Goal: Transaction & Acquisition: Purchase product/service

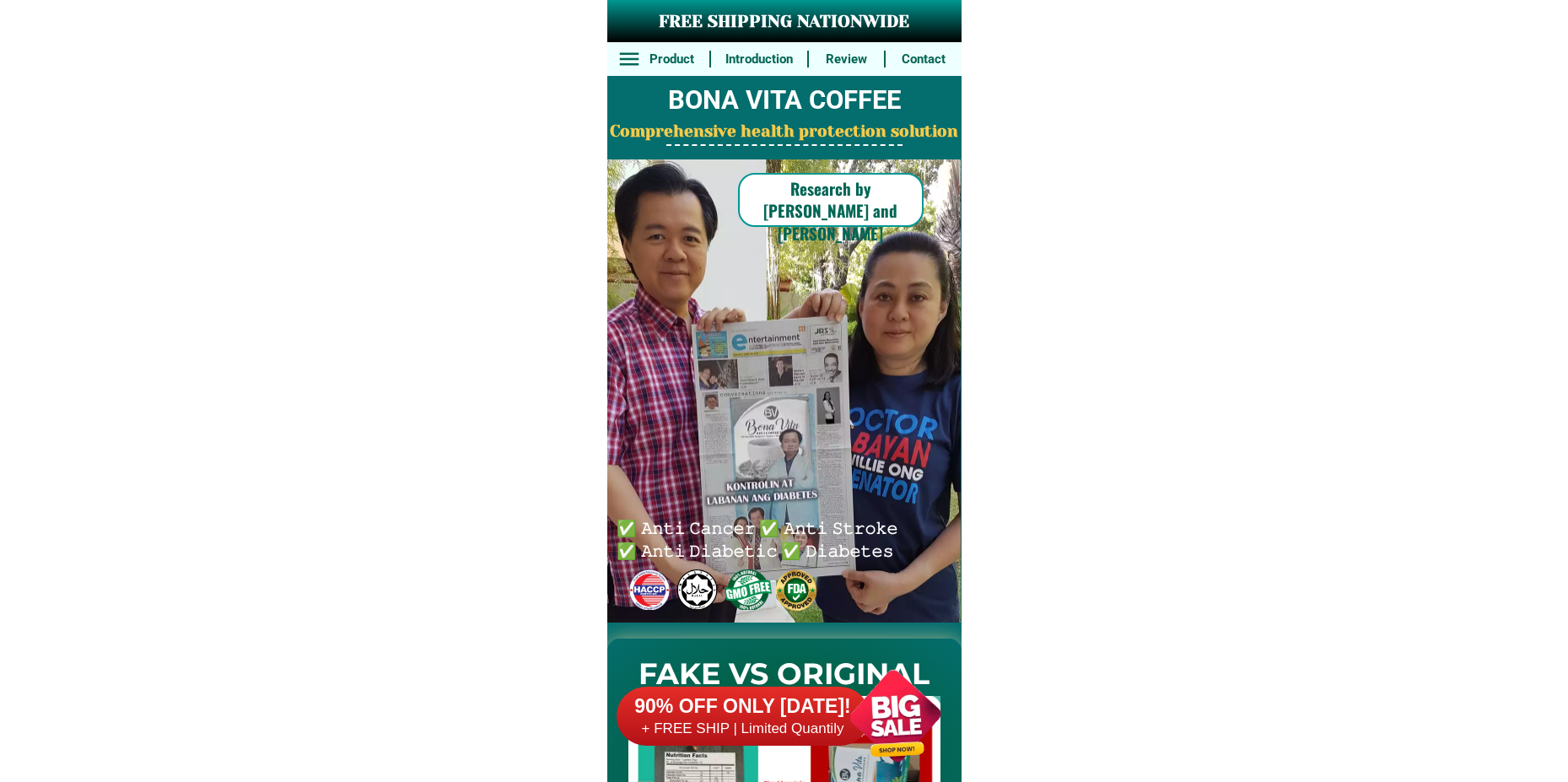
click at [880, 711] on div at bounding box center [895, 716] width 133 height 133
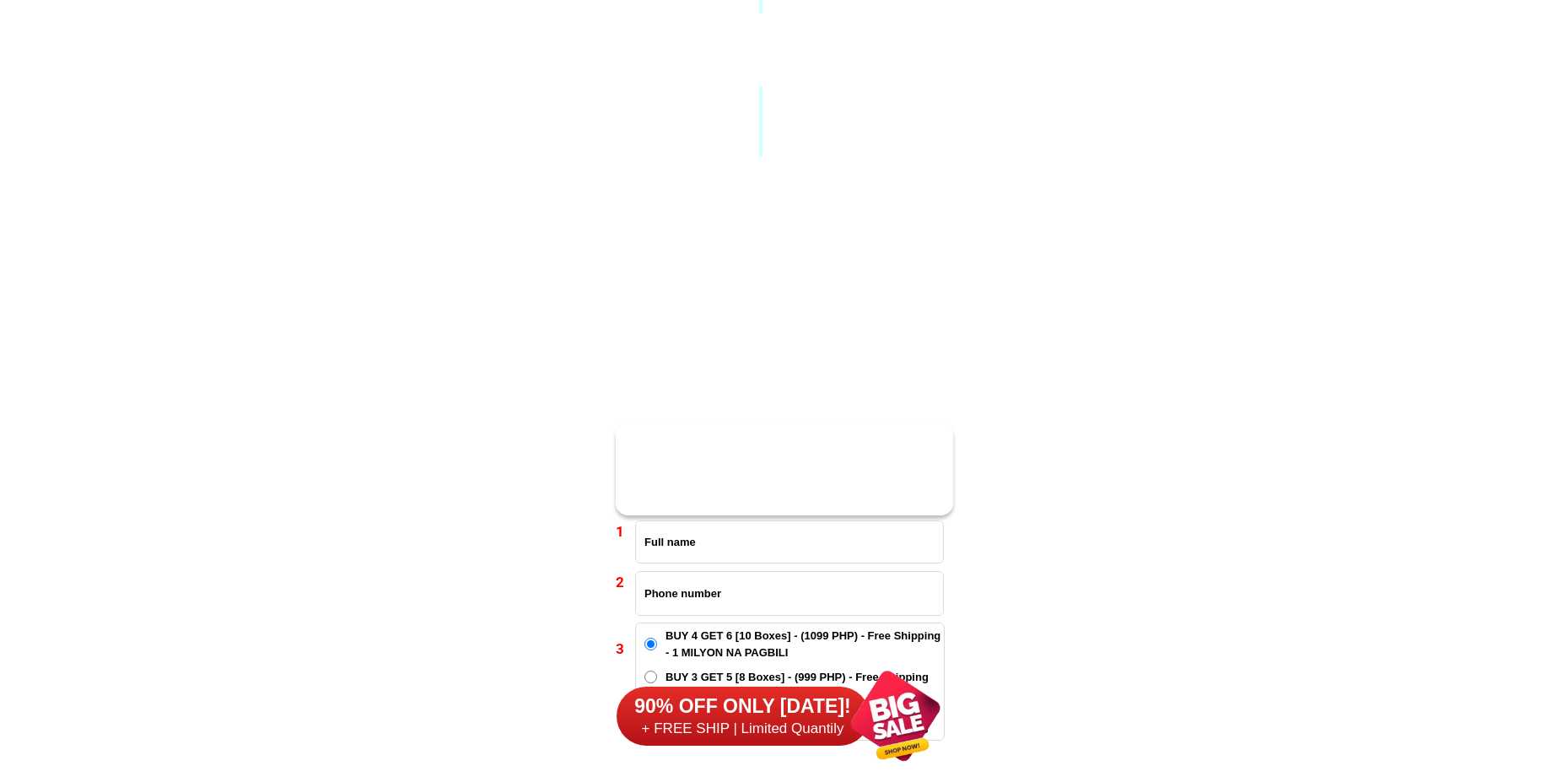
scroll to position [12413, 0]
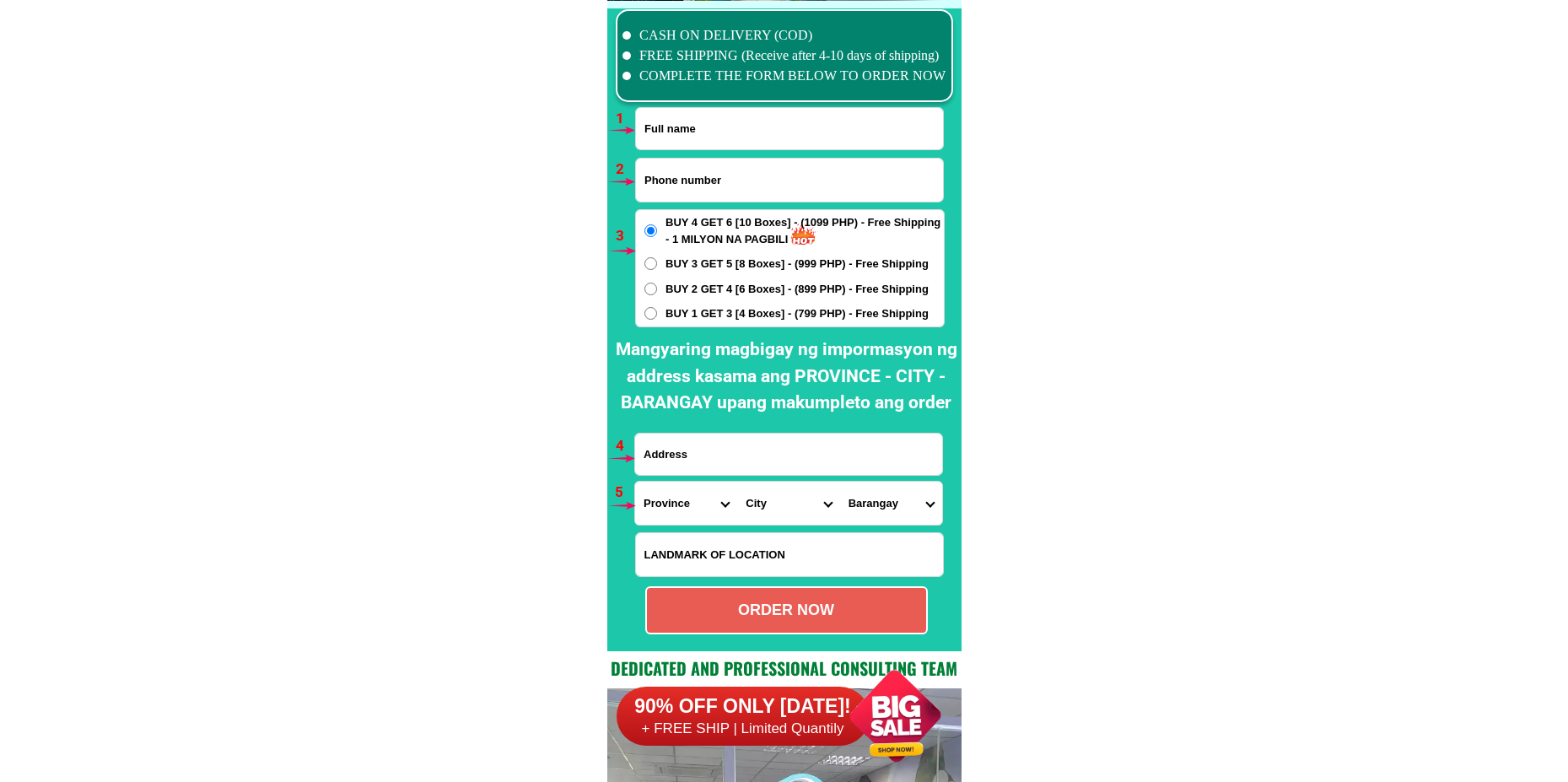
click at [713, 129] on input "Input full_name" at bounding box center [790, 128] width 307 height 41
paste input "[PERSON_NAME]"
type input "[PERSON_NAME]"
click at [711, 179] on input "Input phone_number" at bounding box center [790, 180] width 307 height 43
paste input "0915 683 5920"
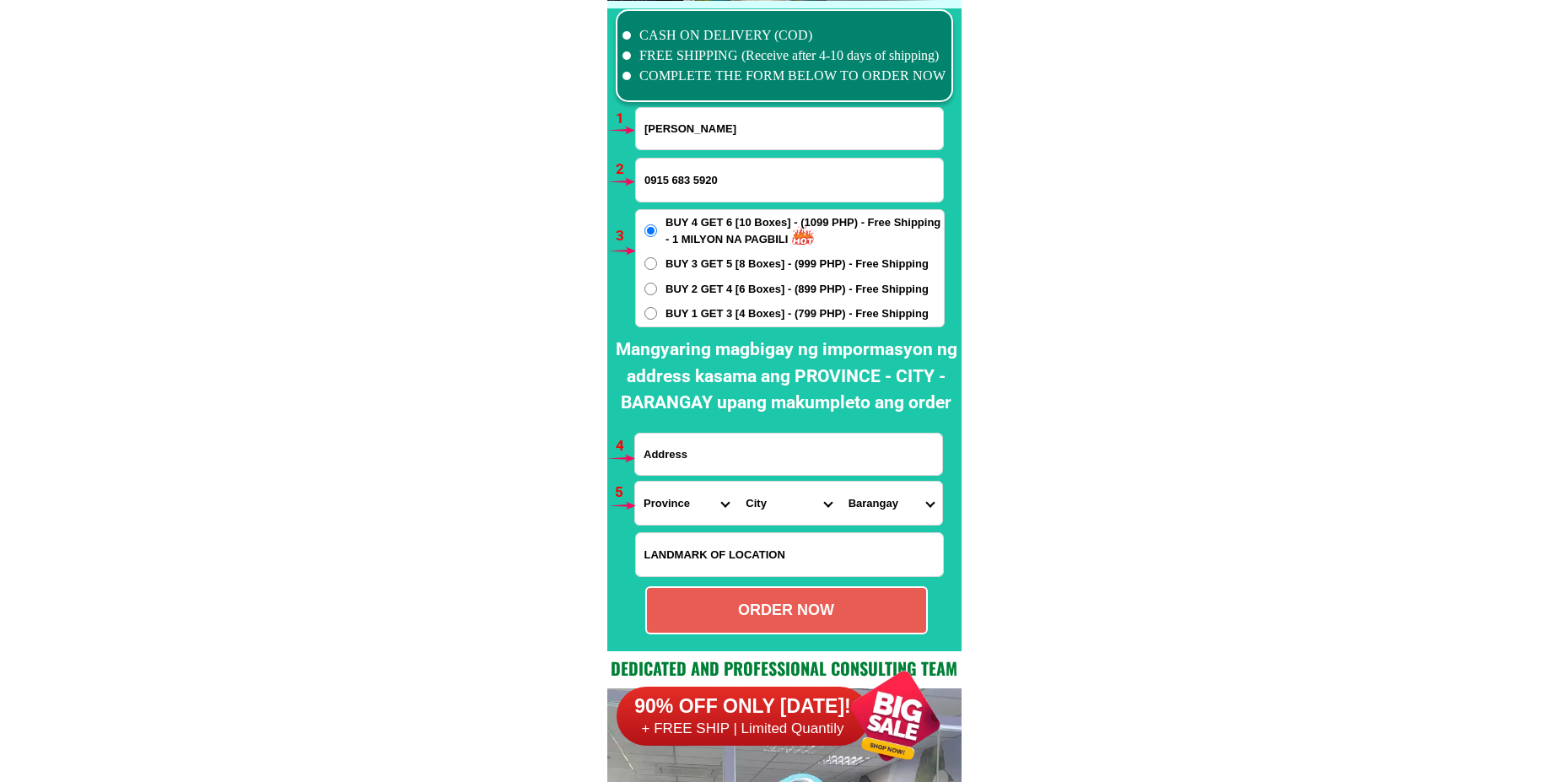
click at [673, 180] on input "0915 683 5920" at bounding box center [790, 180] width 307 height 43
click at [690, 179] on input "0915683 5920" at bounding box center [790, 180] width 307 height 43
type input "09156835920"
click at [725, 317] on span "BUY 1 GET 3 [4 Boxes] - (799 PHP) - Free Shipping" at bounding box center [797, 314] width 263 height 17
click at [658, 317] on input "BUY 1 GET 3 [4 Boxes] - (799 PHP) - Free Shipping" at bounding box center [650, 313] width 12 height 12
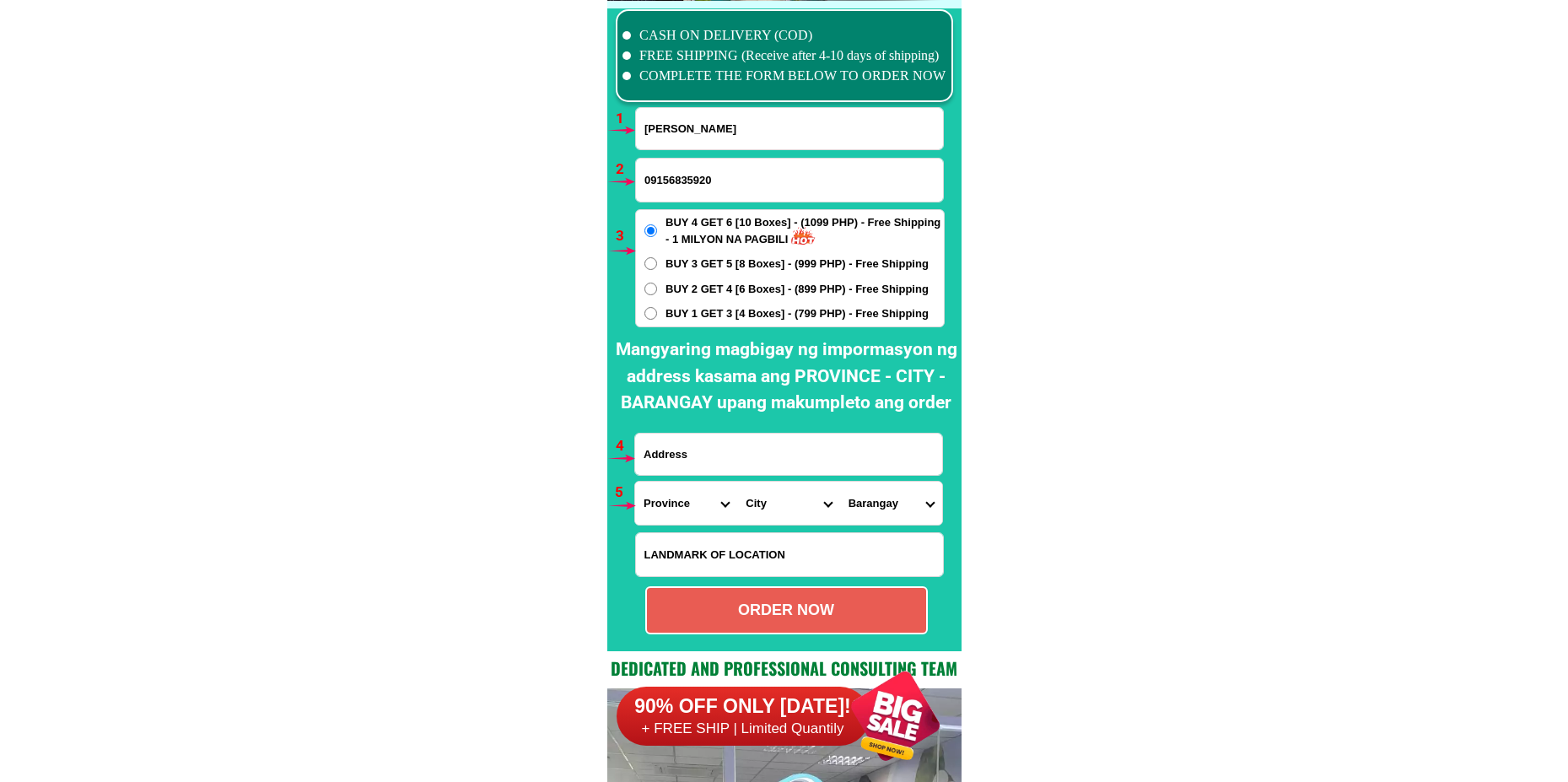
radio input "true"
click at [691, 469] on input "Input address" at bounding box center [789, 454] width 307 height 41
paste input "B11L11Mabini st,[GEOGRAPHIC_DATA],united bayanihan [GEOGRAPHIC_DATA][PERSON_NAM…"
type input "B11L11Mabini st,[GEOGRAPHIC_DATA],united bayanihan [GEOGRAPHIC_DATA][PERSON_NAM…"
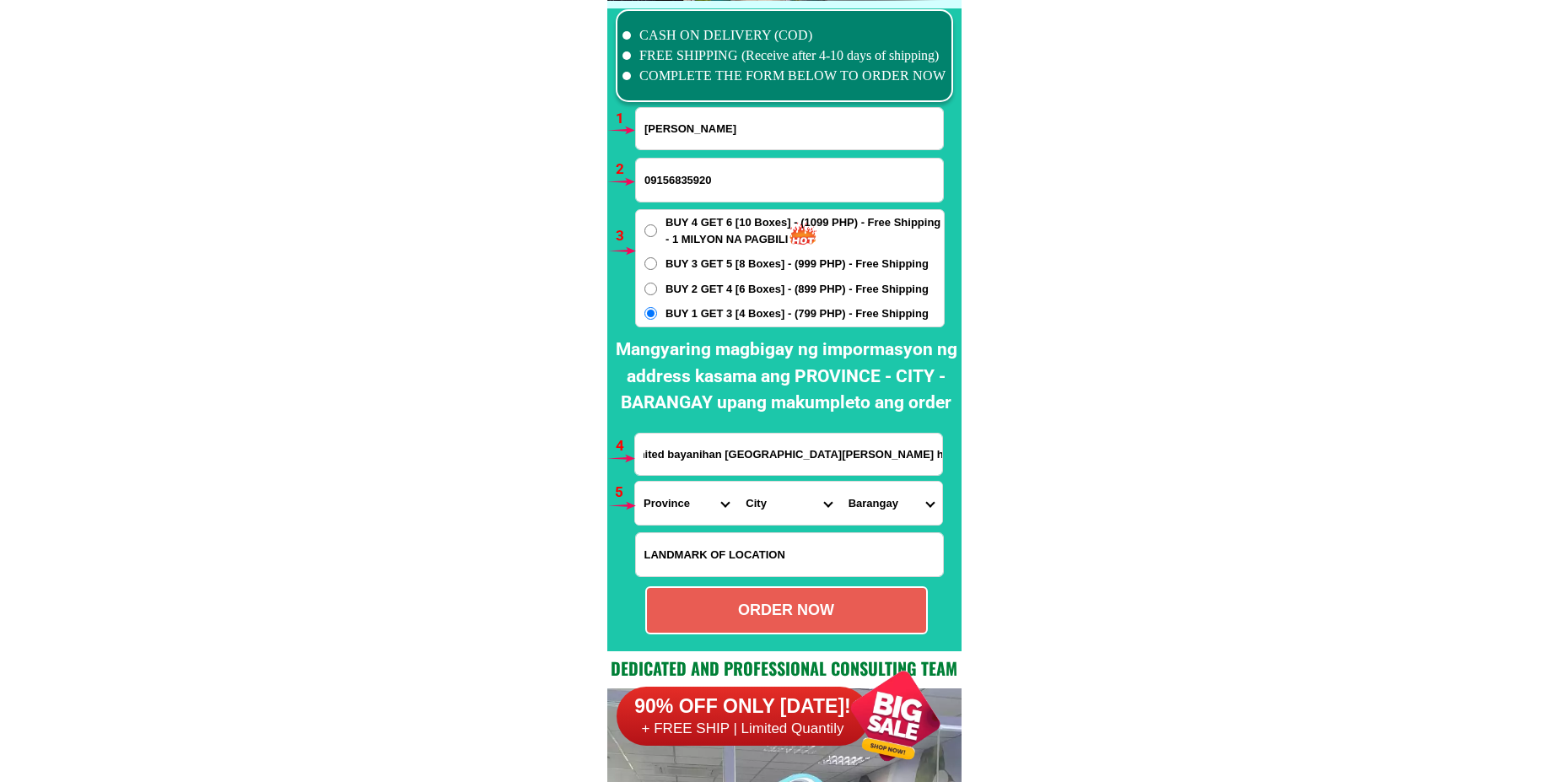
scroll to position [0, 222]
drag, startPoint x: 656, startPoint y: 512, endPoint x: 669, endPoint y: 486, distance: 29.1
click at [656, 512] on select "Province [GEOGRAPHIC_DATA] [GEOGRAPHIC_DATA] [GEOGRAPHIC_DATA] [GEOGRAPHIC_DATA…" at bounding box center [686, 503] width 102 height 43
select select "63_904"
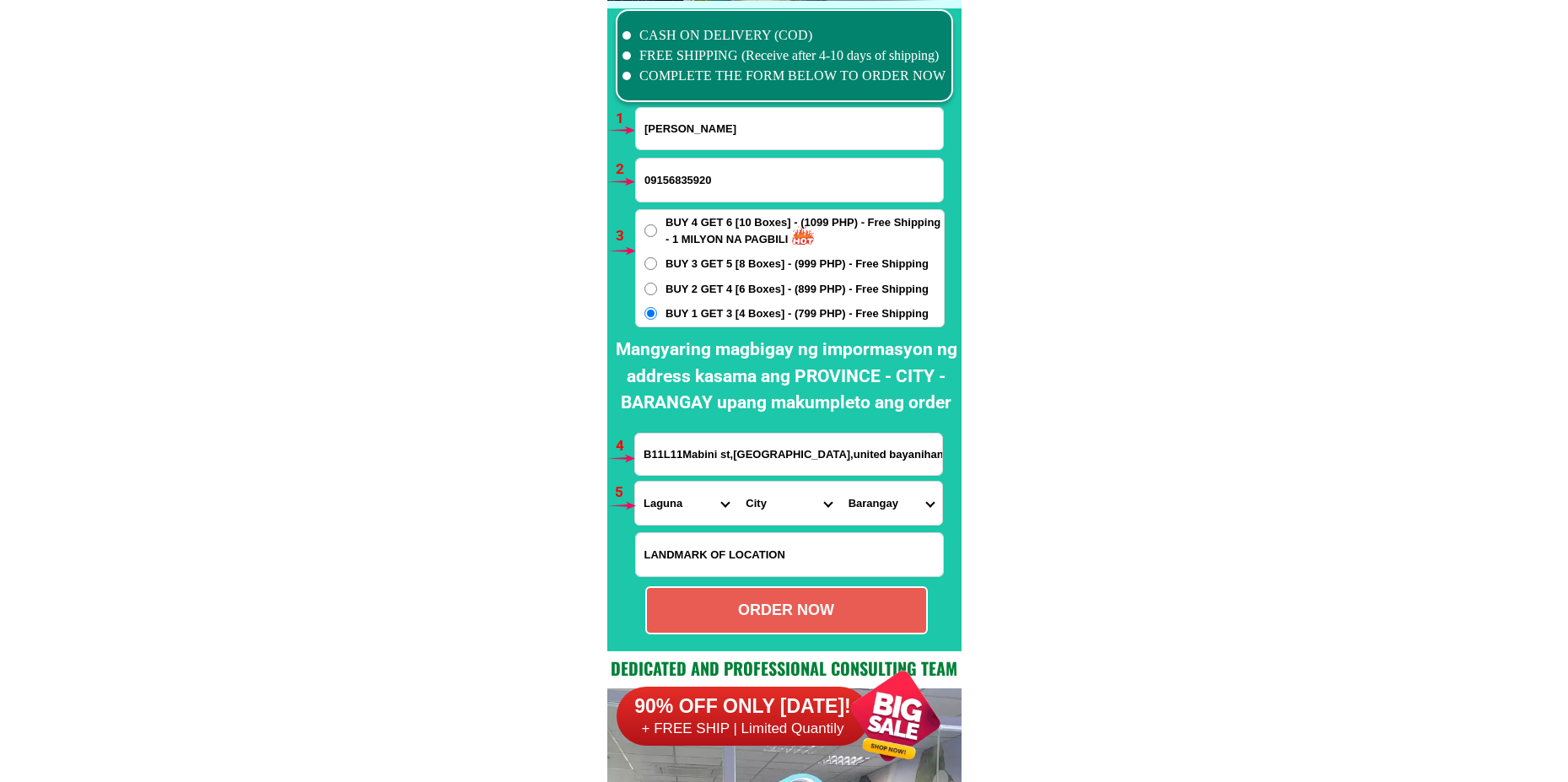
click at [636, 482] on select "Province [GEOGRAPHIC_DATA] [GEOGRAPHIC_DATA] [GEOGRAPHIC_DATA] [GEOGRAPHIC_DATA…" at bounding box center [686, 503] width 102 height 43
drag, startPoint x: 791, startPoint y: 508, endPoint x: 789, endPoint y: 486, distance: 22.1
click at [789, 508] on select "City [GEOGRAPHIC_DATA] [GEOGRAPHIC_DATA]-city [GEOGRAPHIC_DATA] [GEOGRAPHIC_DAT…" at bounding box center [788, 503] width 102 height 43
select select "63_904357"
click at [738, 482] on select "City [GEOGRAPHIC_DATA] [GEOGRAPHIC_DATA]-city [GEOGRAPHIC_DATA] [GEOGRAPHIC_DAT…" at bounding box center [788, 503] width 102 height 43
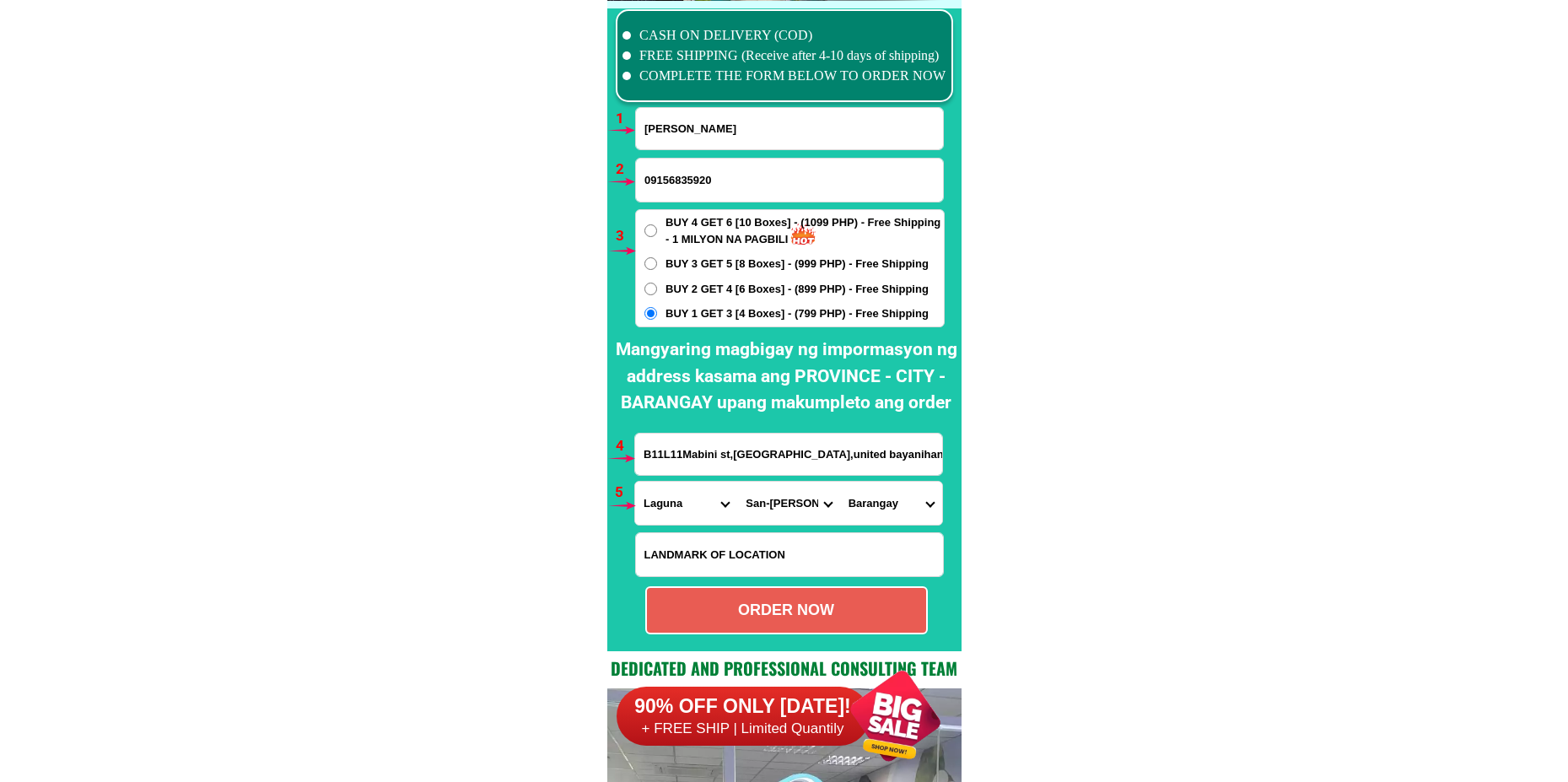
drag, startPoint x: 868, startPoint y: 506, endPoint x: 868, endPoint y: 484, distance: 22.0
click at [868, 505] on select "Barangay Bagong silang calendola Calendola Chrysanthemum Cuyab [PERSON_NAME] G.…" at bounding box center [890, 503] width 102 height 43
select select "63_9043576738"
click at [840, 482] on select "Barangay Bagong silang calendola Calendola Chrysanthemum Cuyab [PERSON_NAME] G.…" at bounding box center [890, 503] width 102 height 43
click at [898, 506] on select "Barangay Bagong silang calendola Calendola Chrysanthemum Cuyab [PERSON_NAME] G.…" at bounding box center [890, 503] width 102 height 43
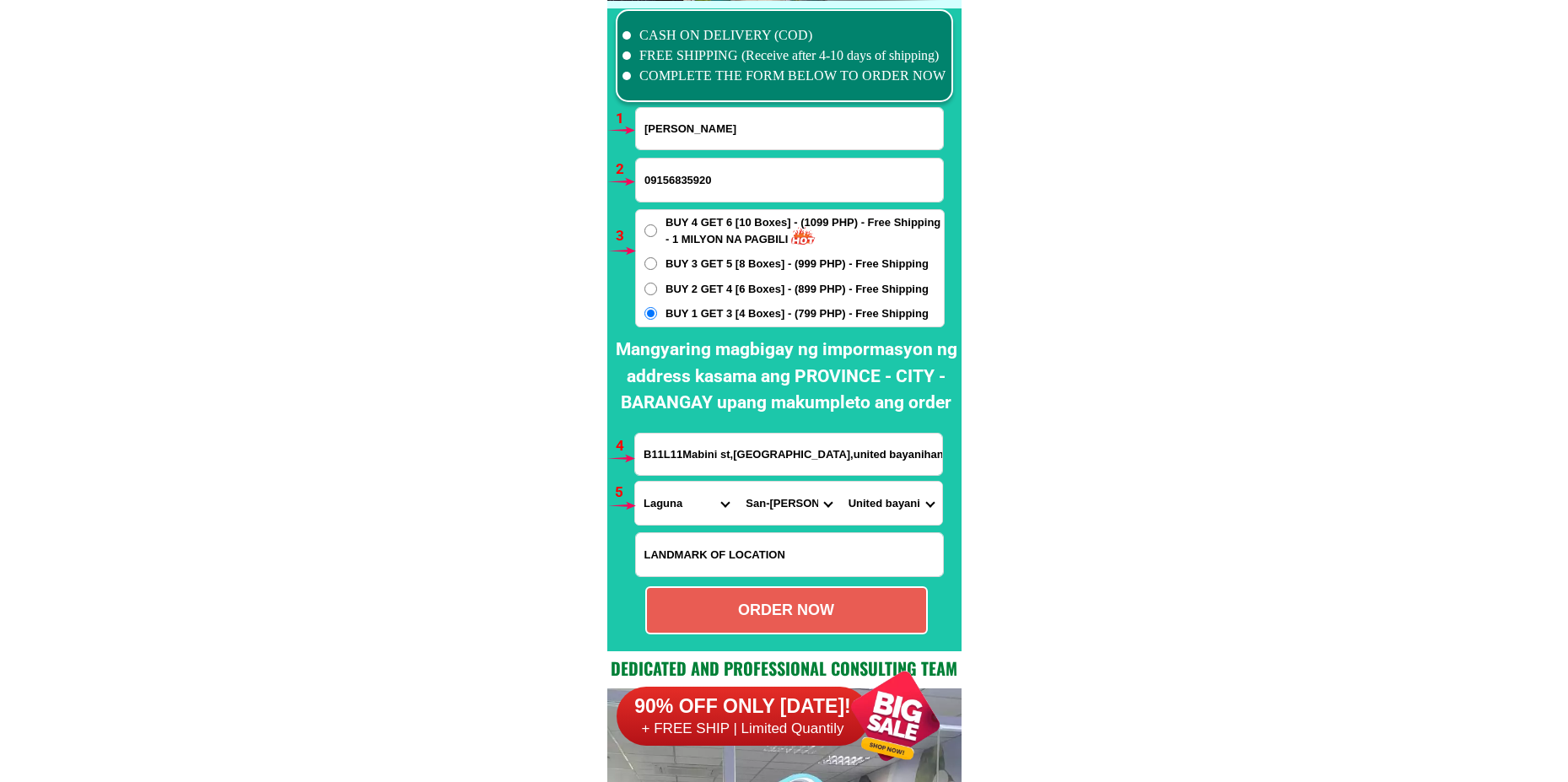
click at [840, 482] on select "Barangay Bagong silang calendola Calendola Chrysanthemum Cuyab [PERSON_NAME] G.…" at bounding box center [890, 503] width 102 height 43
drag, startPoint x: 825, startPoint y: 607, endPoint x: 805, endPoint y: 577, distance: 36.1
click at [824, 608] on div "ORDER NOW" at bounding box center [786, 611] width 280 height 23
radio input "true"
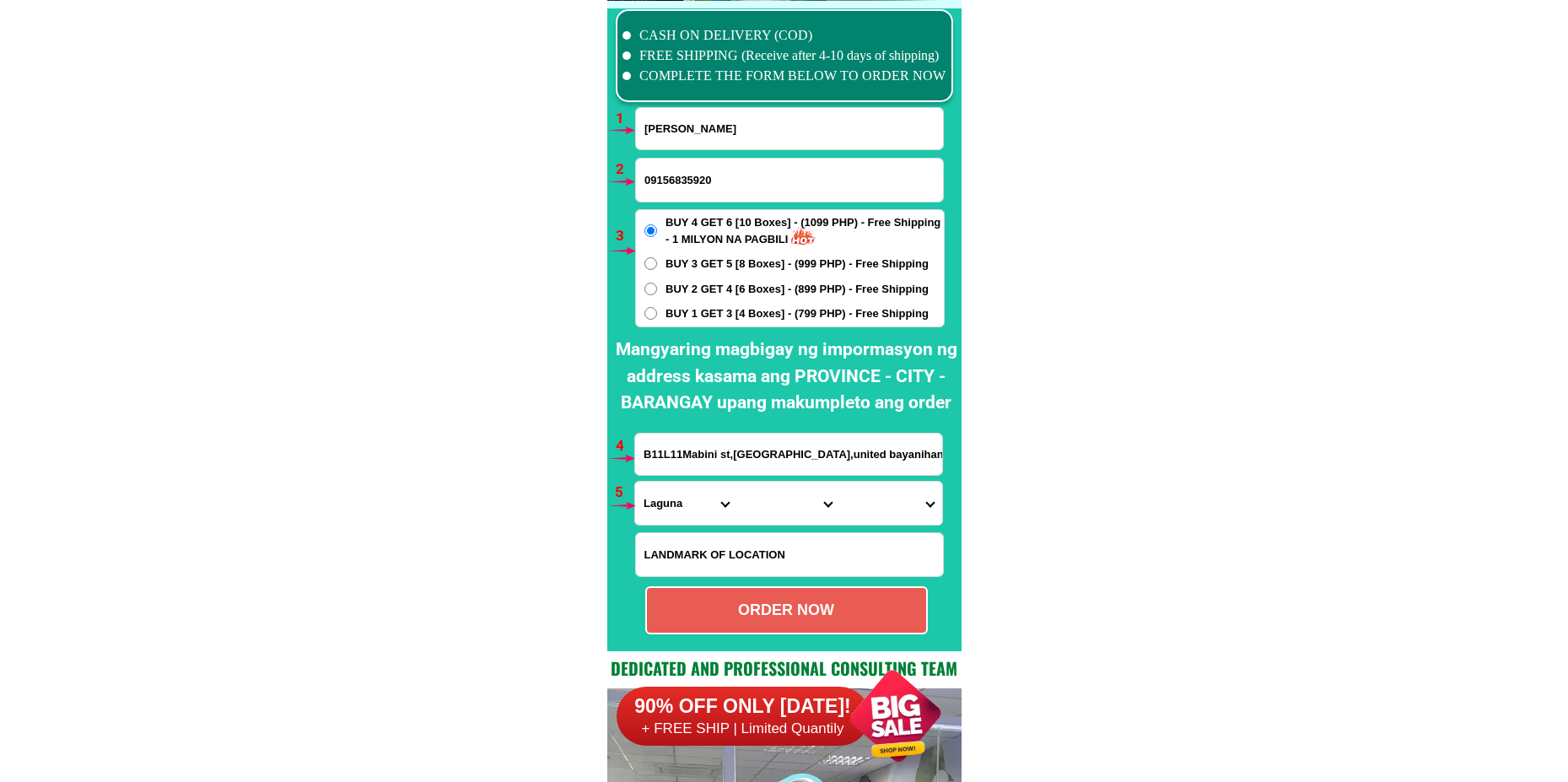
click at [721, 120] on input "[PERSON_NAME]" at bounding box center [790, 128] width 307 height 41
paste input "[PERSON_NAME] [PERSON_NAME]"
type input "[PERSON_NAME] [PERSON_NAME]"
click at [662, 171] on input "09156835920" at bounding box center [790, 180] width 307 height 43
paste input "09295244681"
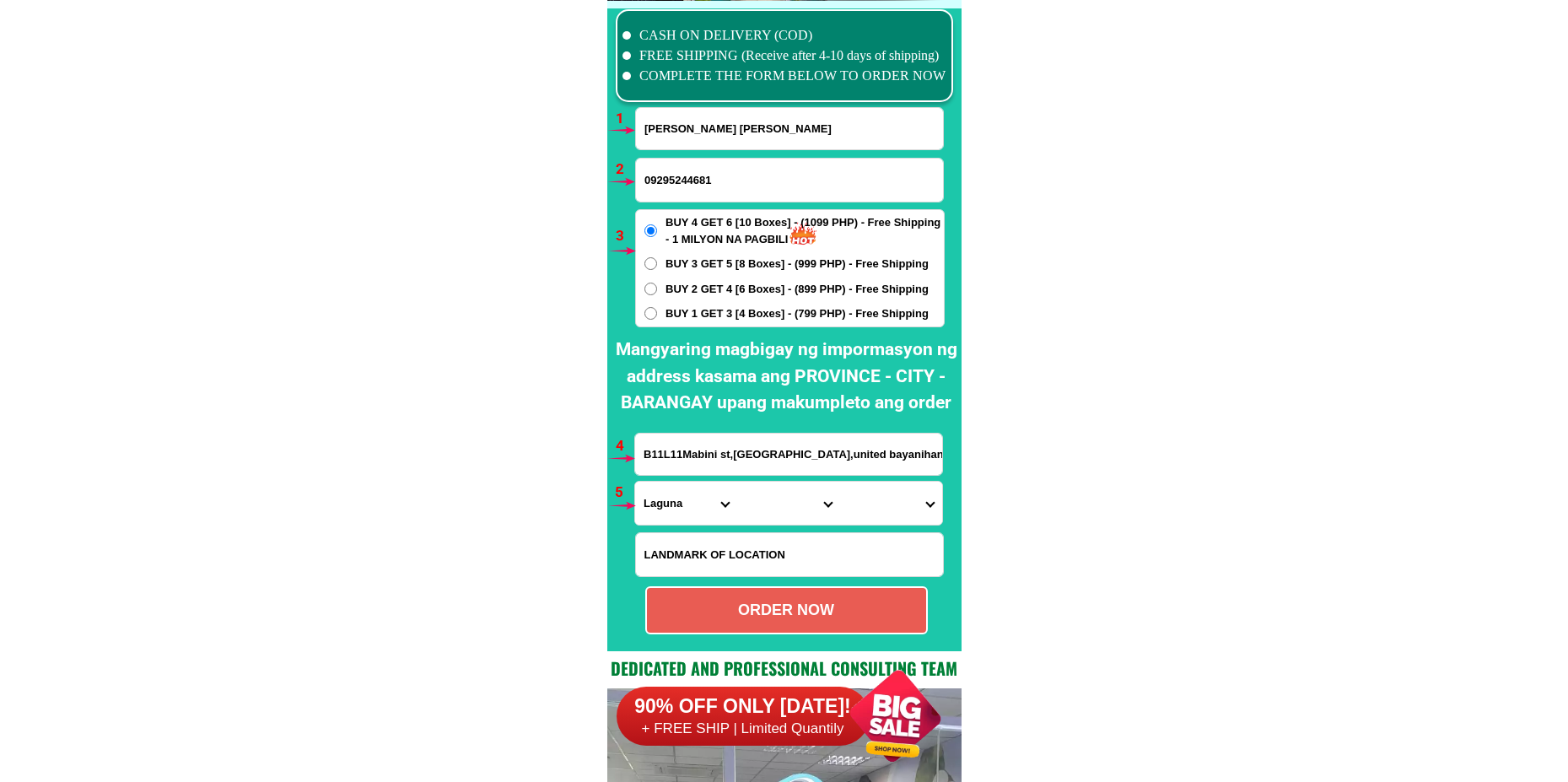
type input "09295244681"
drag, startPoint x: 707, startPoint y: 289, endPoint x: 709, endPoint y: 307, distance: 18.1
click at [708, 288] on span "BUY 2 GET 4 [6 Boxes] - (899 PHP) - Free Shipping" at bounding box center [797, 289] width 263 height 17
click at [658, 288] on input "BUY 2 GET 4 [6 Boxes] - (899 PHP) - Free Shipping" at bounding box center [650, 288] width 12 height 12
radio input "true"
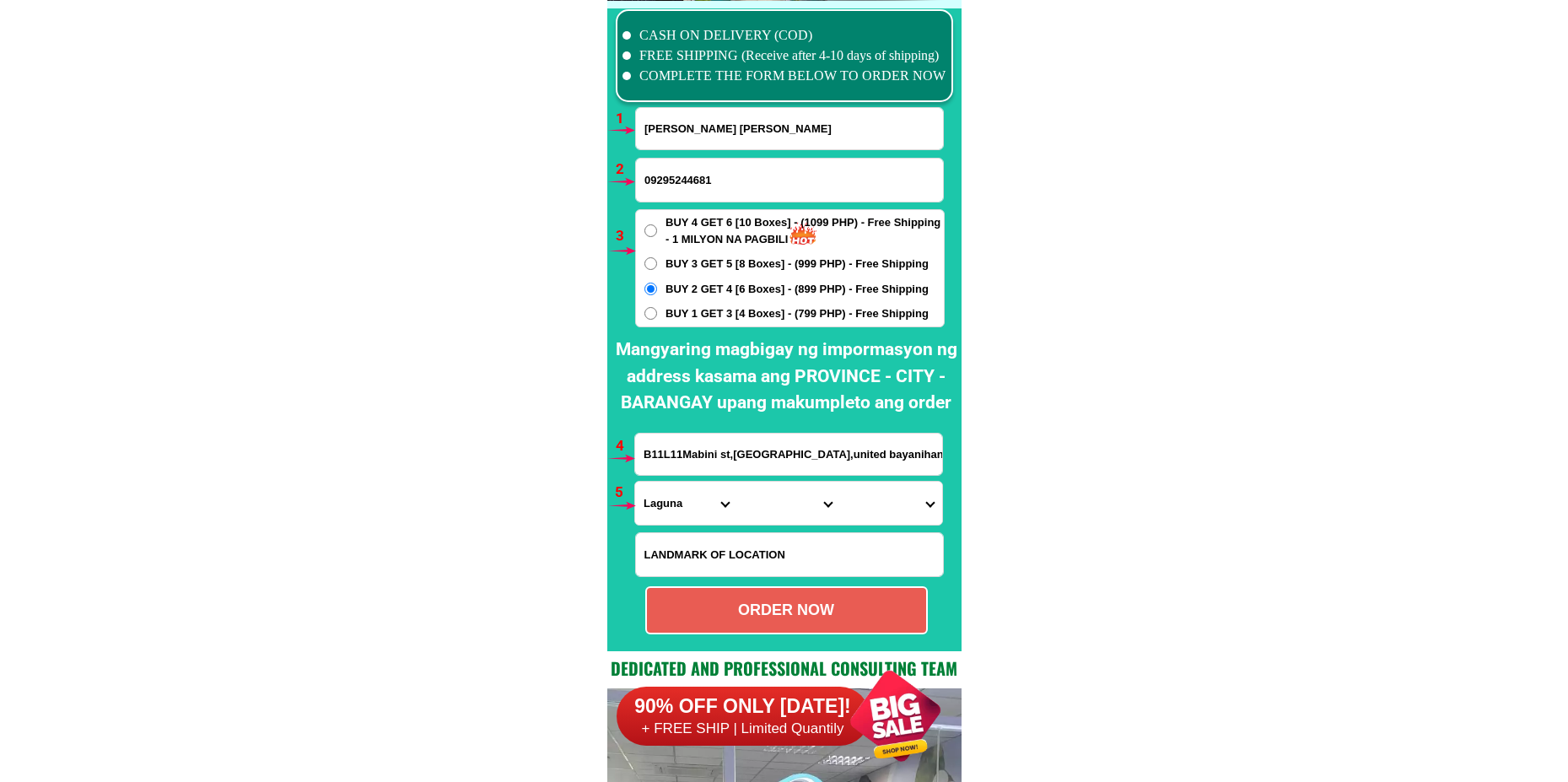
click at [679, 473] on input "B11L11Mabini st,[GEOGRAPHIC_DATA],united bayanihan [GEOGRAPHIC_DATA][PERSON_NAM…" at bounding box center [789, 454] width 307 height 41
paste input "[PERSON_NAME] purok 7 brgy Rizal [GEOGRAPHIC_DATA]"
type input "[PERSON_NAME] purok 7 brgy Rizal [GEOGRAPHIC_DATA]"
click at [679, 499] on select "Province [GEOGRAPHIC_DATA] [GEOGRAPHIC_DATA] [GEOGRAPHIC_DATA] [GEOGRAPHIC_DATA…" at bounding box center [686, 503] width 102 height 43
select select "63_108"
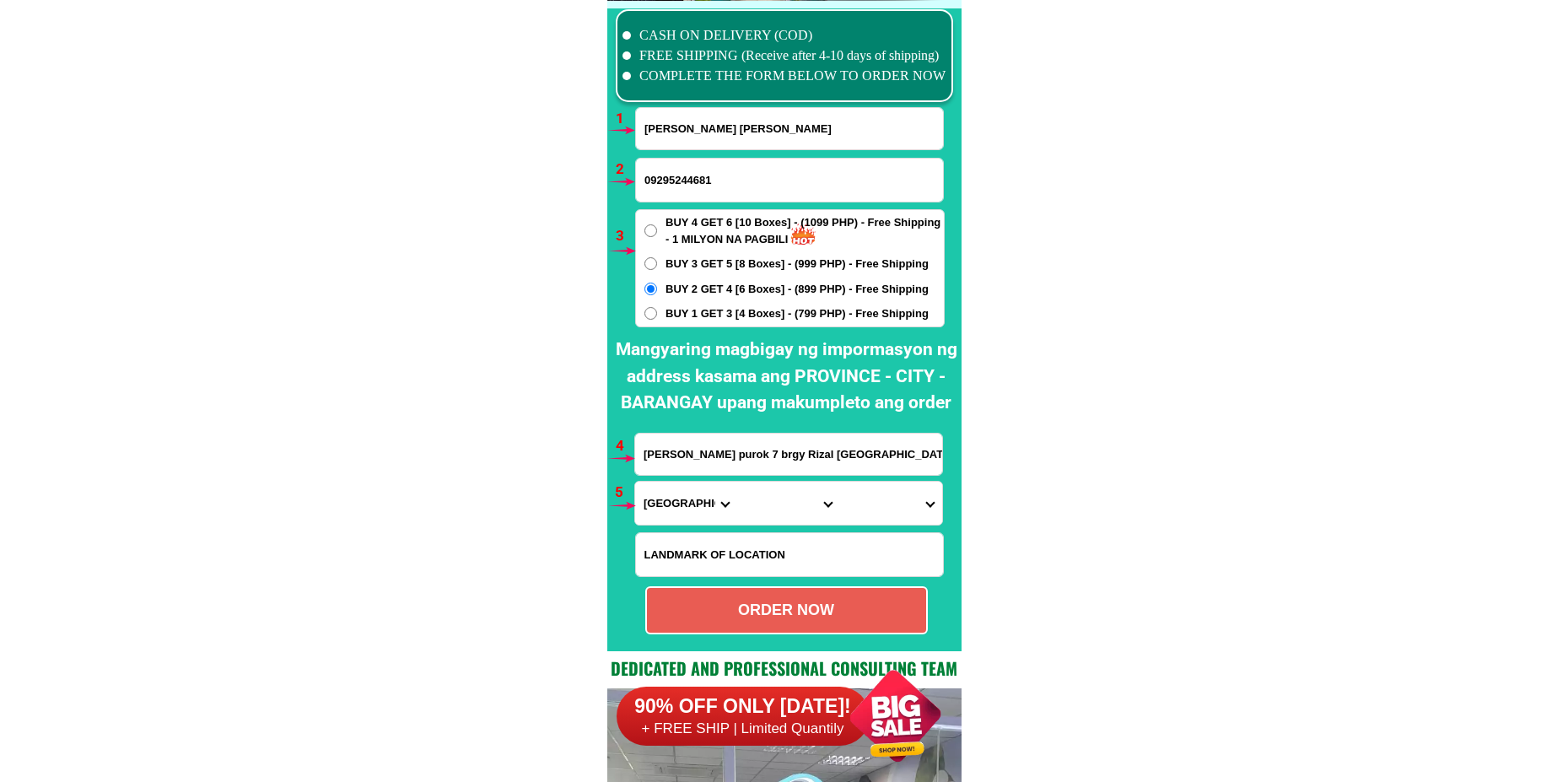
click at [636, 482] on select "Province [GEOGRAPHIC_DATA] [GEOGRAPHIC_DATA] [GEOGRAPHIC_DATA] [GEOGRAPHIC_DATA…" at bounding box center [686, 503] width 102 height 43
click at [768, 498] on select "City Agoncillo Alitagtag Allacapan [GEOGRAPHIC_DATA] [GEOGRAPHIC_DATA]-balete […" at bounding box center [788, 503] width 102 height 43
select select "63_1088573"
click at [738, 482] on select "City Agoncillo Alitagtag Allacapan [GEOGRAPHIC_DATA] [GEOGRAPHIC_DATA]-balete […" at bounding box center [788, 503] width 102 height 43
click at [898, 497] on select "Barangay [PERSON_NAME] [PERSON_NAME] Antipolo del norte Antipolo del sur [GEOGR…" at bounding box center [890, 503] width 102 height 43
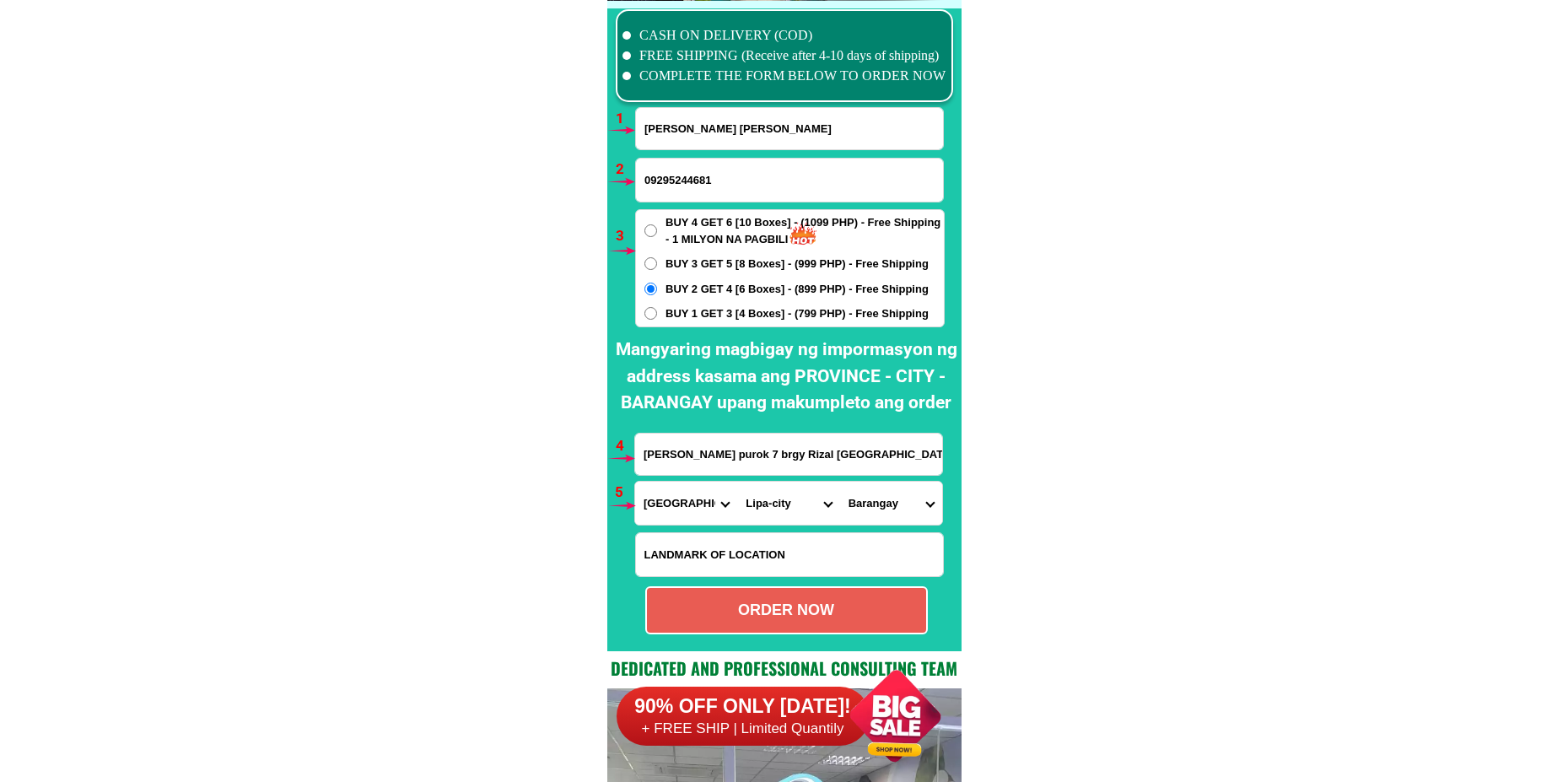
select select "63_10885733014"
click at [840, 482] on select "Barangay [PERSON_NAME] [PERSON_NAME] Antipolo del norte Antipolo del sur [GEOGR…" at bounding box center [890, 503] width 102 height 43
click at [763, 612] on div "ORDER NOW" at bounding box center [786, 611] width 280 height 23
type input "09295244681"
type input "[PERSON_NAME] purok 7 brgy Rizal [GEOGRAPHIC_DATA]"
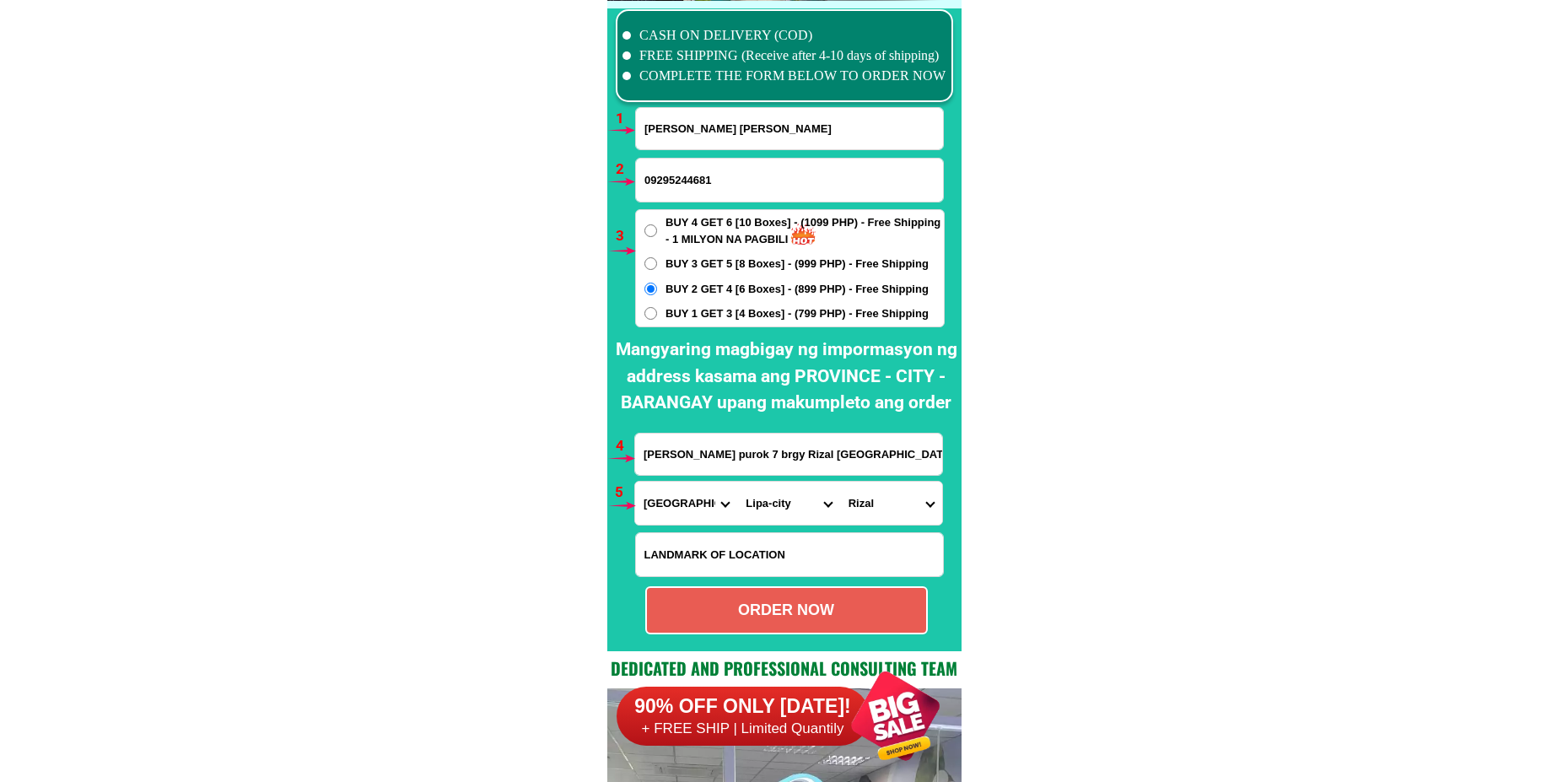
radio input "true"
click at [721, 134] on input "[PERSON_NAME] [PERSON_NAME]" at bounding box center [790, 128] width 307 height 41
paste input "[PERSON_NAME]"
type input "[PERSON_NAME]"
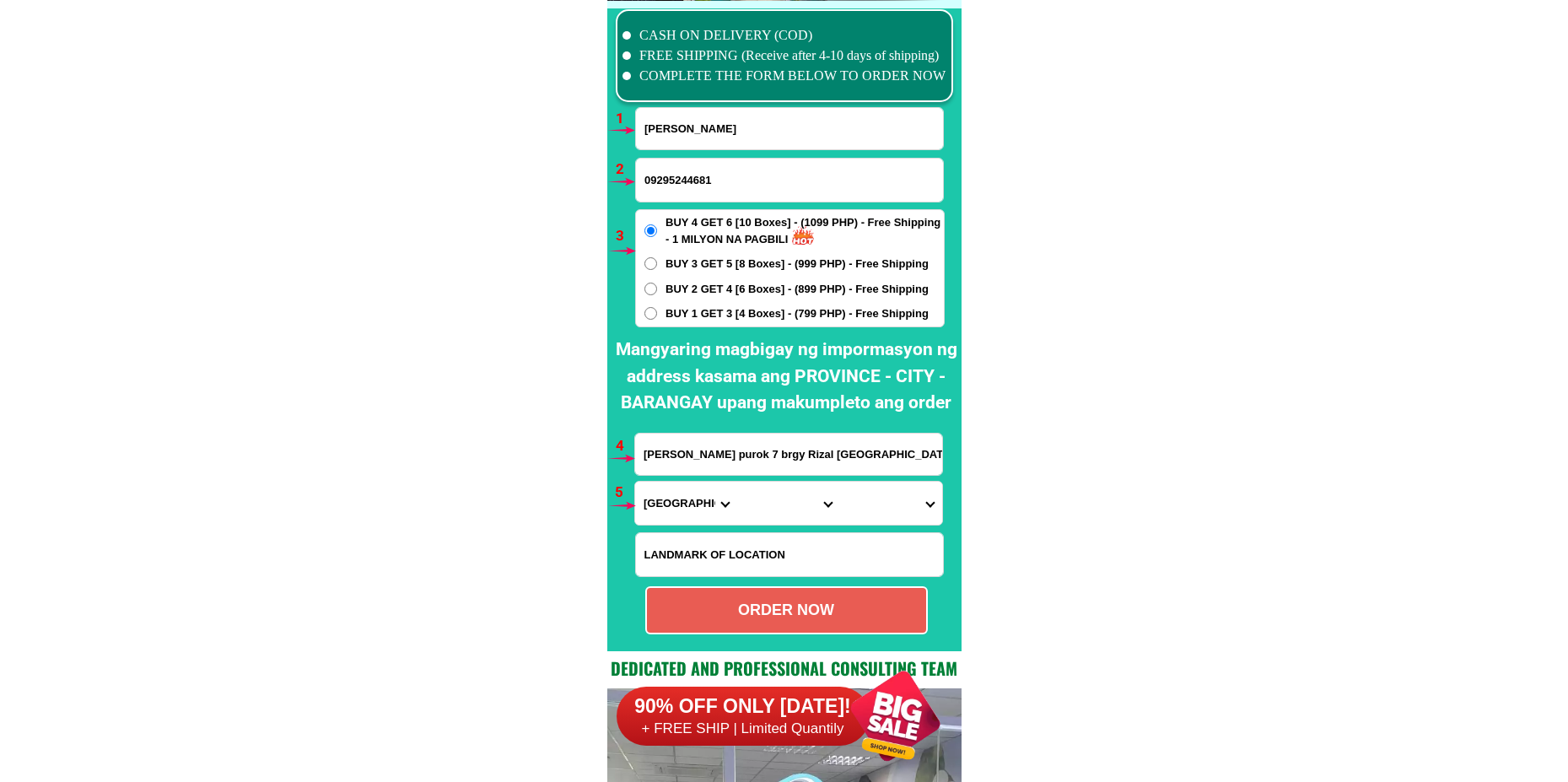
click at [643, 183] on input "09295244681" at bounding box center [790, 180] width 307 height 43
paste input "[PERSON_NAME]"
type input "[PERSON_NAME]"
click at [699, 289] on span "BUY 2 GET 4 [6 Boxes] - (899 PHP) - Free Shipping" at bounding box center [797, 289] width 263 height 17
click at [659, 294] on label "BUY 2 GET 4 [6 Boxes] - (899 PHP) - Free Shipping" at bounding box center [790, 289] width 308 height 17
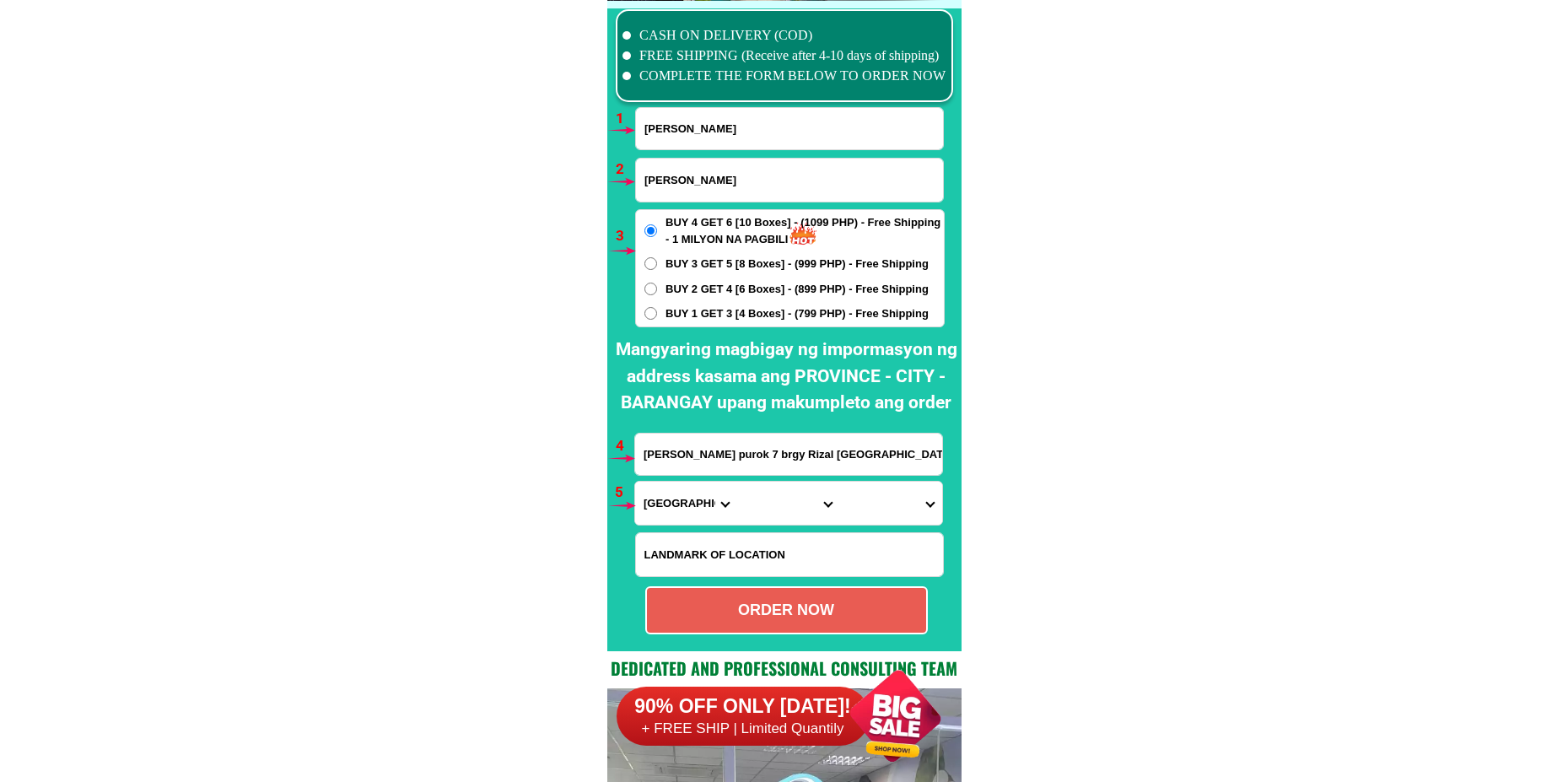
click at [658, 294] on input "BUY 2 GET 4 [6 Boxes] - (899 PHP) - Free Shipping" at bounding box center [650, 288] width 12 height 12
radio input "true"
click at [687, 446] on input "[PERSON_NAME] purok 7 brgy Rizal [GEOGRAPHIC_DATA]" at bounding box center [789, 454] width 307 height 41
paste input "[GEOGRAPHIC_DATA][PERSON_NAME] kapitolyo [GEOGRAPHIC_DATA]"
type input "[GEOGRAPHIC_DATA][PERSON_NAME] kapitolyo [GEOGRAPHIC_DATA]"
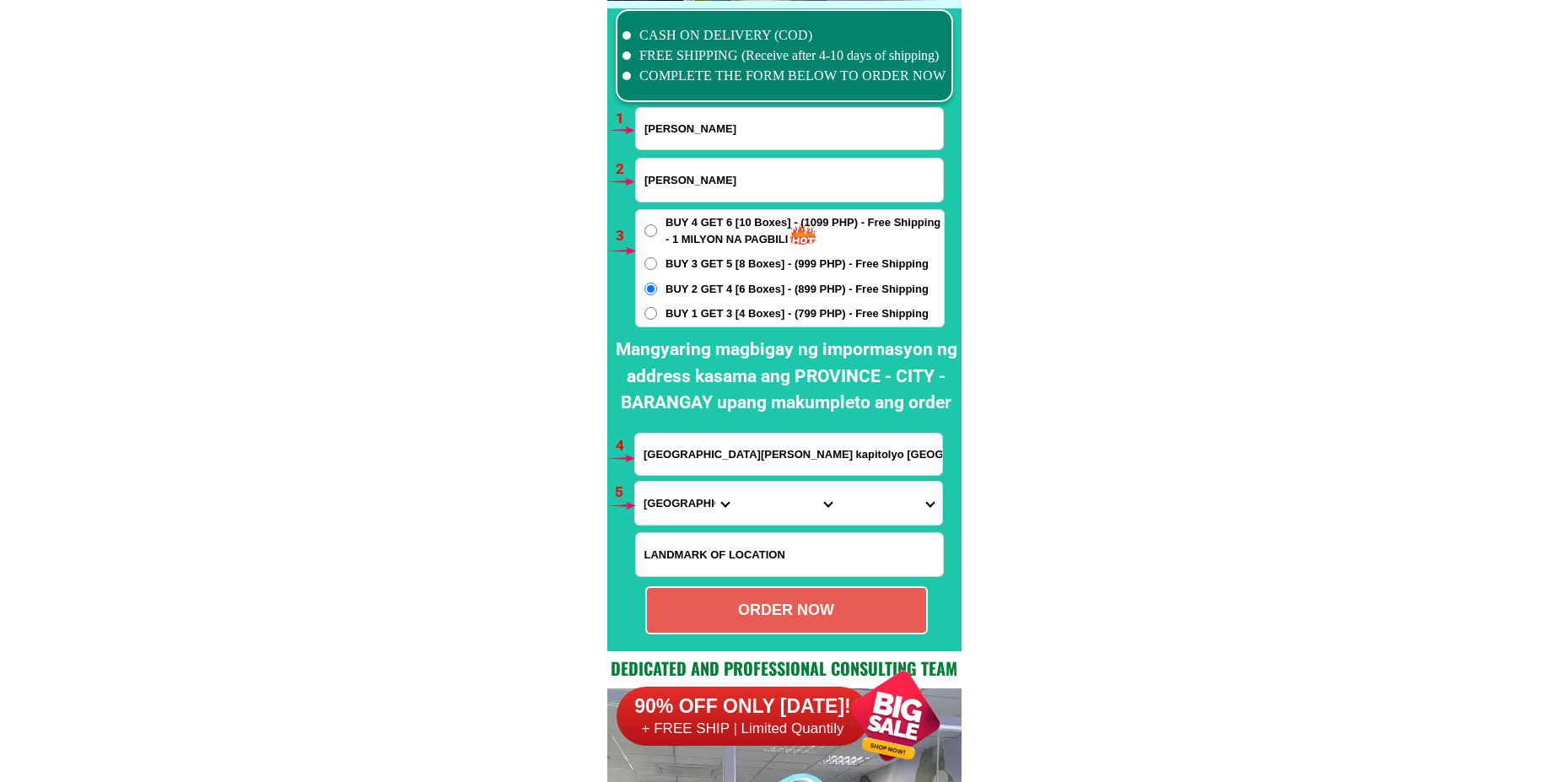
click at [698, 514] on select "Province [GEOGRAPHIC_DATA] [GEOGRAPHIC_DATA] [GEOGRAPHIC_DATA] [GEOGRAPHIC_DATA…" at bounding box center [686, 503] width 102 height 43
select select "63_219"
click at [636, 482] on select "Province [GEOGRAPHIC_DATA] [GEOGRAPHIC_DATA] [GEOGRAPHIC_DATA] [GEOGRAPHIC_DATA…" at bounding box center [686, 503] width 102 height 43
click at [756, 506] on select "City [GEOGRAPHIC_DATA] [GEOGRAPHIC_DATA] [GEOGRAPHIC_DATA] [GEOGRAPHIC_DATA]-ci…" at bounding box center [788, 503] width 102 height 43
select select "63_2196502"
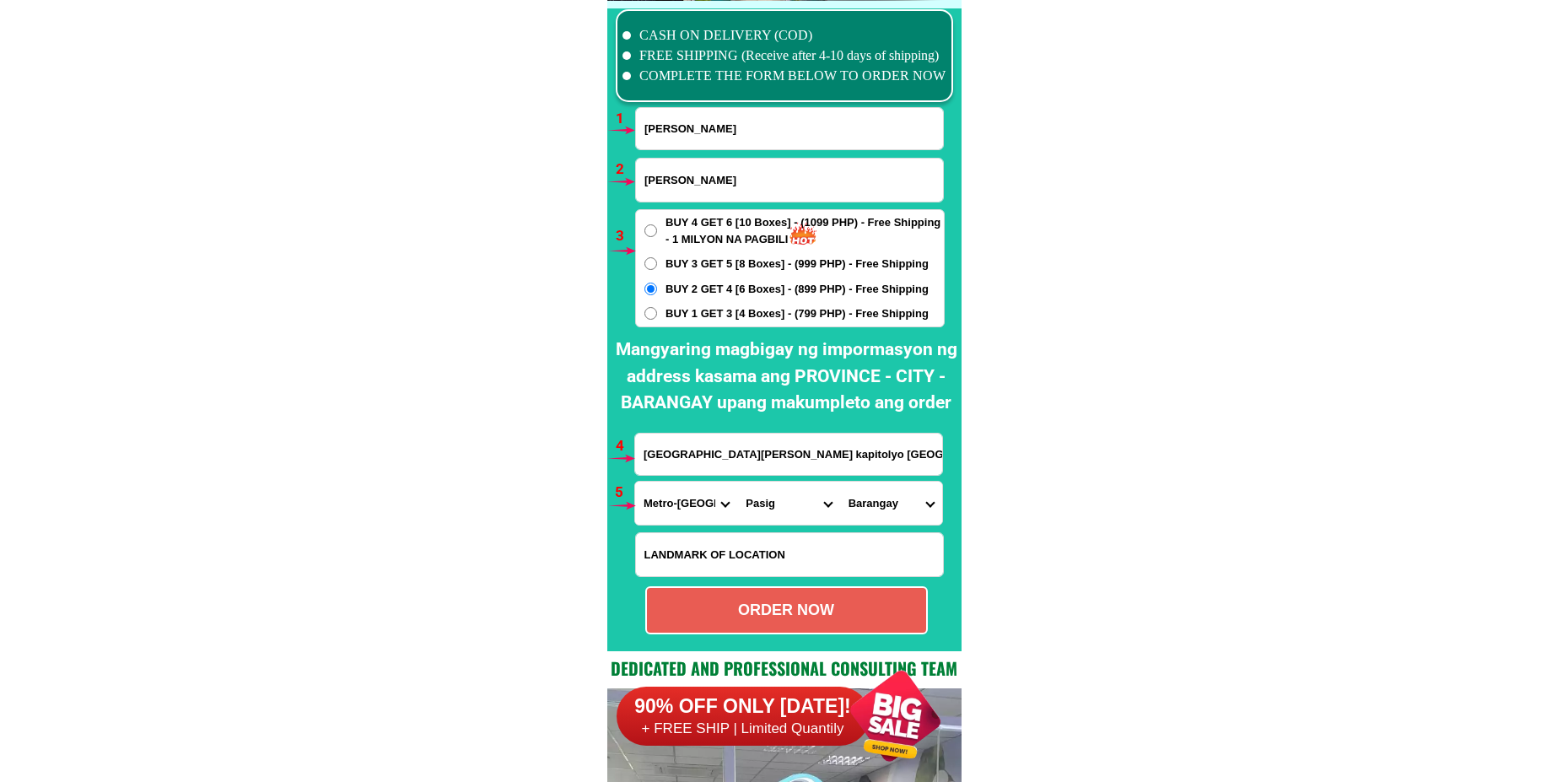
click at [738, 482] on select "City [GEOGRAPHIC_DATA] [GEOGRAPHIC_DATA] [GEOGRAPHIC_DATA] [GEOGRAPHIC_DATA]-ci…" at bounding box center [788, 503] width 102 height 43
click at [832, 513] on select "City [GEOGRAPHIC_DATA] [GEOGRAPHIC_DATA] [GEOGRAPHIC_DATA] [GEOGRAPHIC_DATA]-ci…" at bounding box center [788, 503] width 102 height 43
click at [868, 497] on select "Barangay Bagong ilog Bagong katipunan [GEOGRAPHIC_DATA] [GEOGRAPHIC_DATA] [GEOG…" at bounding box center [890, 503] width 102 height 43
select select "63_21965026708"
click at [840, 482] on select "Barangay Bagong ilog Bagong katipunan [GEOGRAPHIC_DATA] [GEOGRAPHIC_DATA] [GEOG…" at bounding box center [890, 503] width 102 height 43
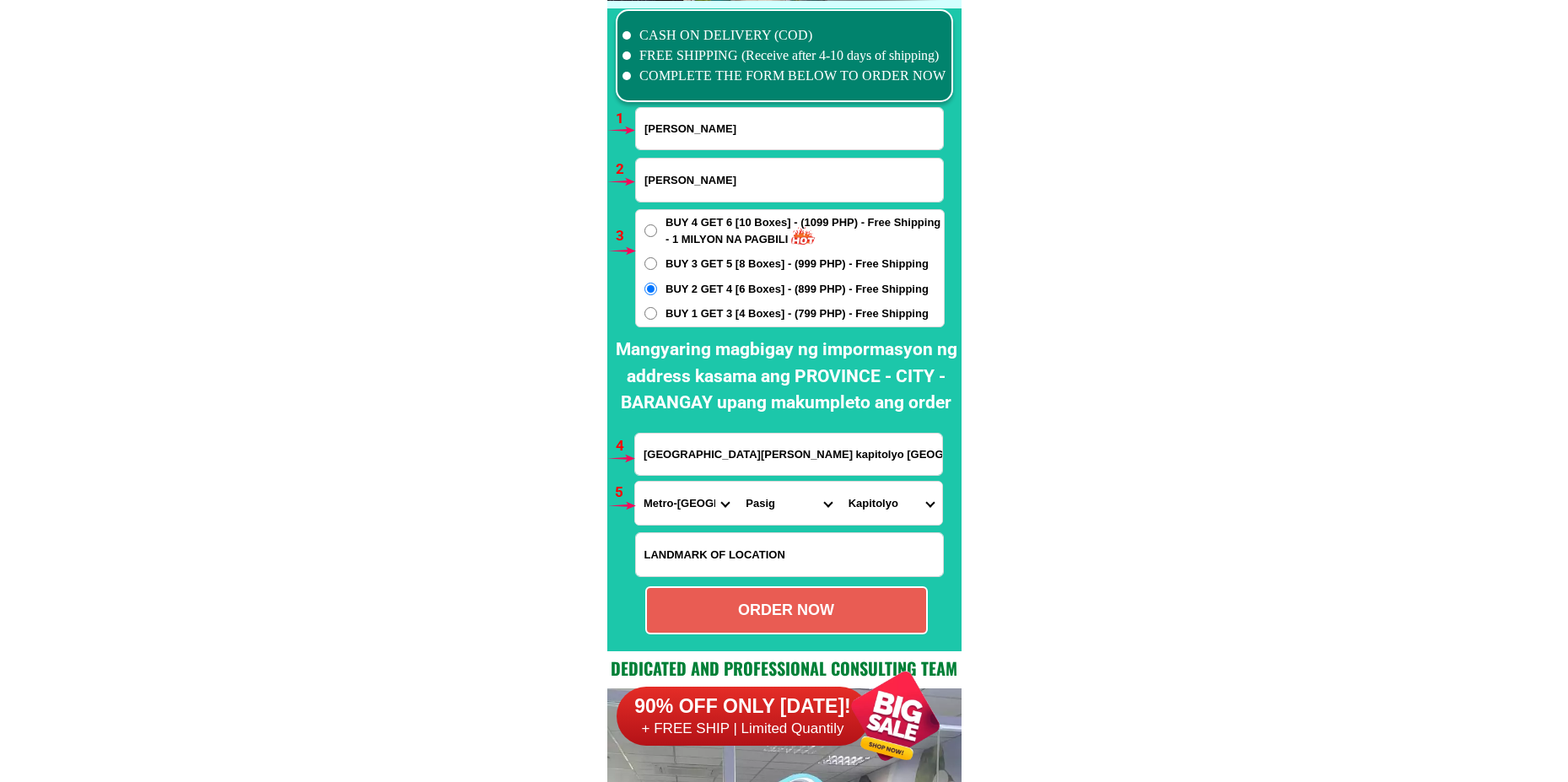
click at [826, 611] on div "ORDER NOW" at bounding box center [786, 611] width 280 height 23
radio input "true"
drag, startPoint x: 735, startPoint y: 177, endPoint x: 558, endPoint y: 204, distance: 179.0
paste input "09638835077"
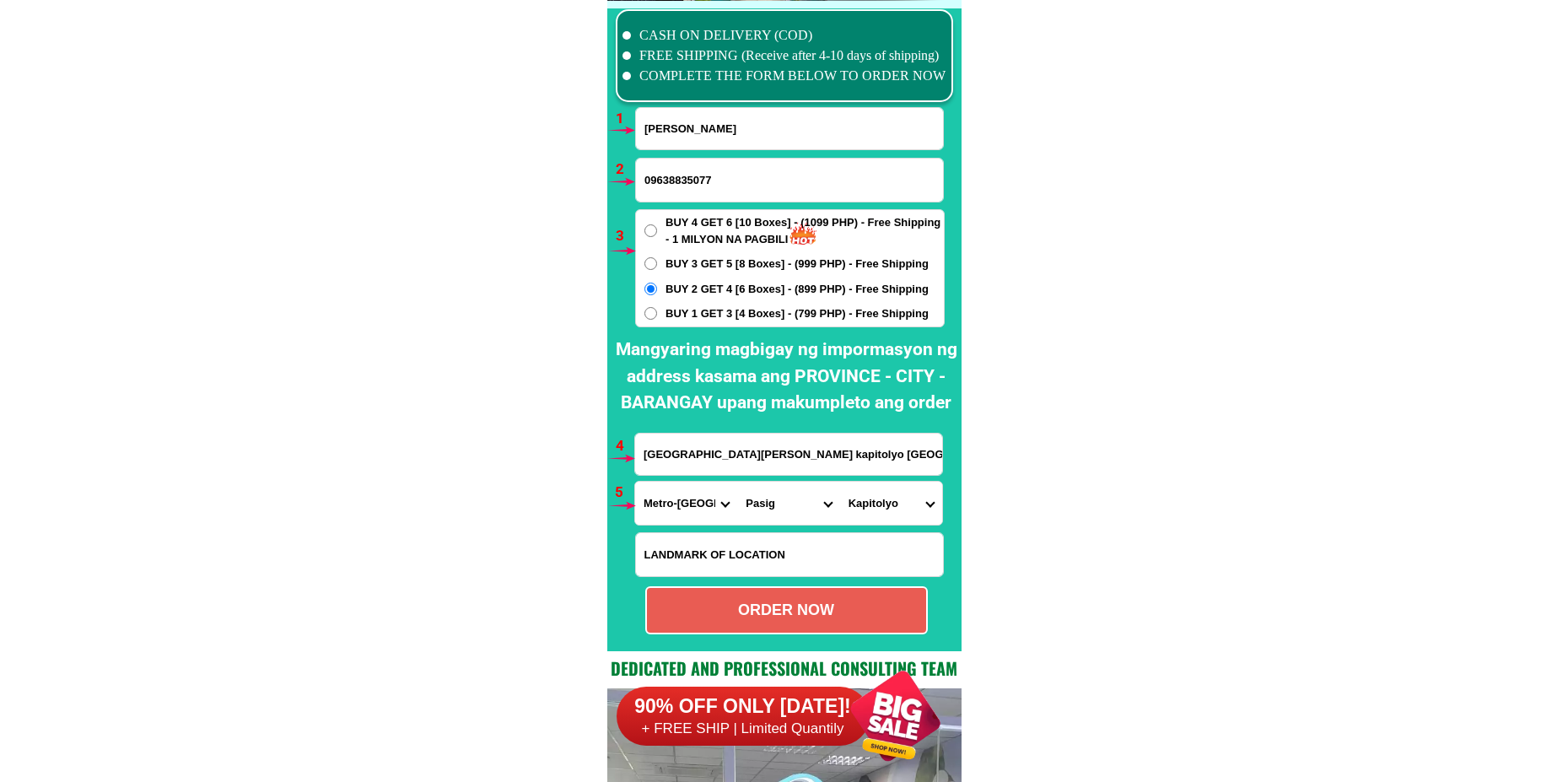
type input "09638835077"
click at [771, 622] on div "ORDER NOW" at bounding box center [786, 611] width 280 height 23
radio input "true"
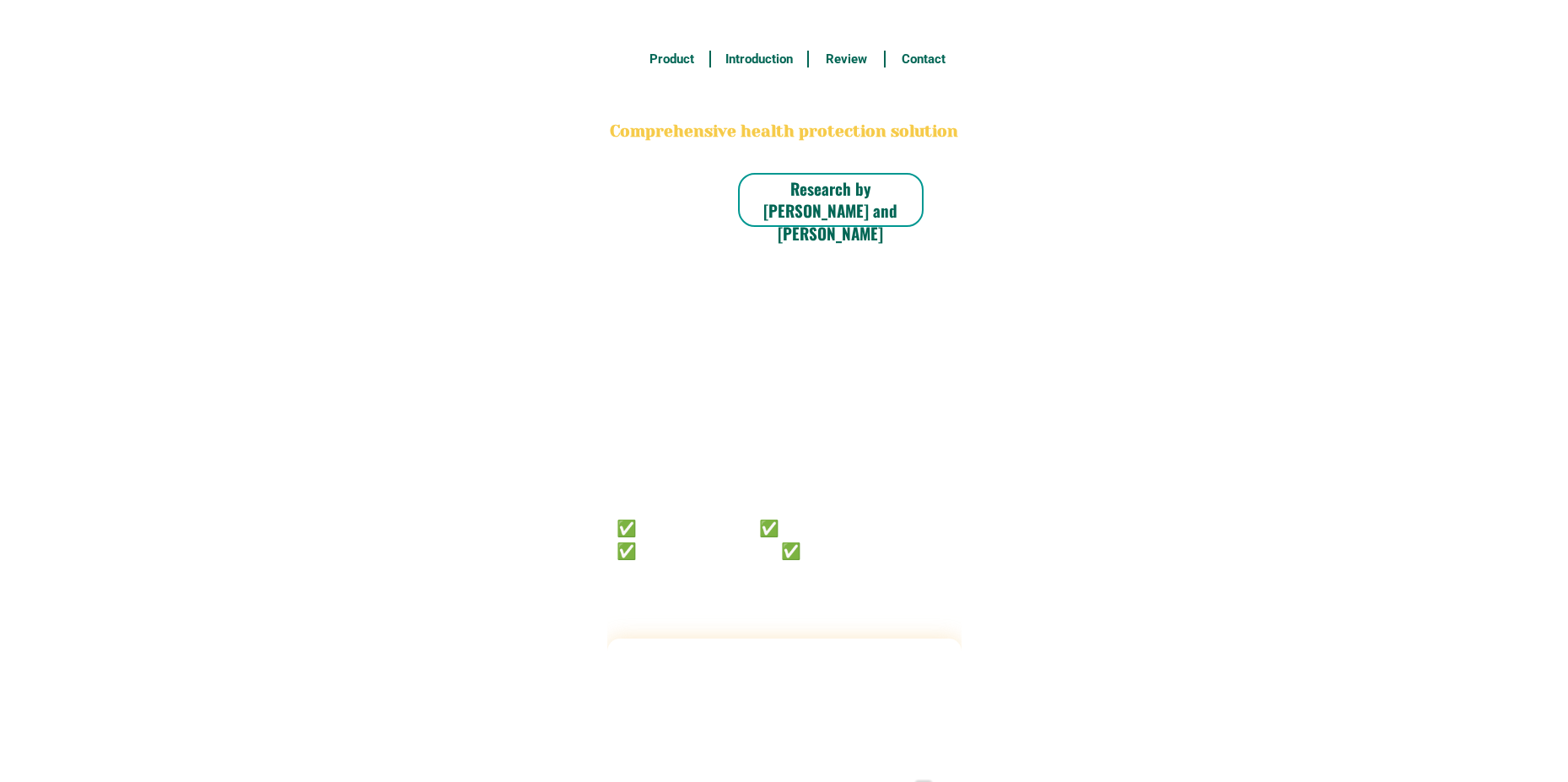
radio input "true"
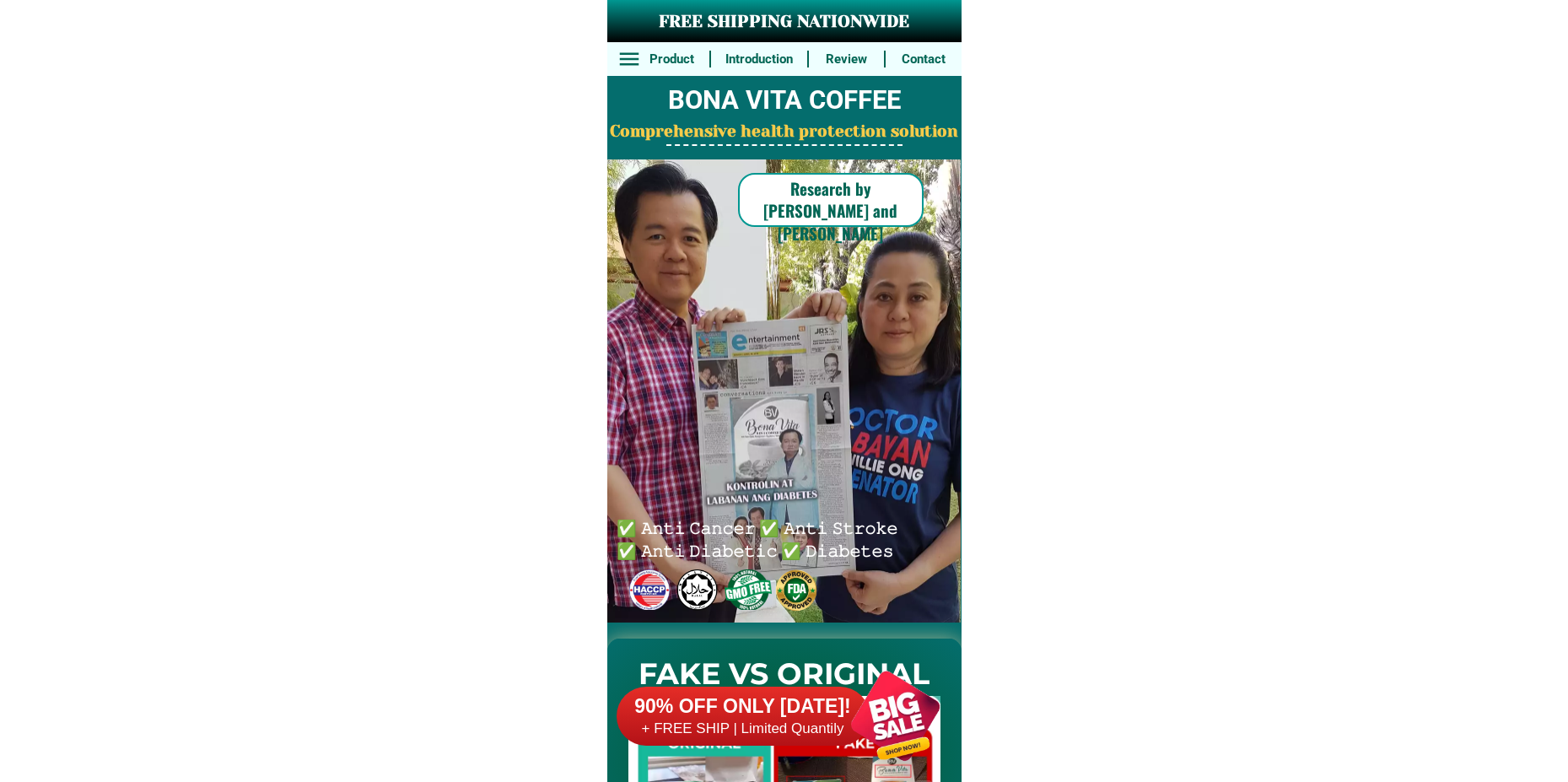
click at [854, 747] on div at bounding box center [895, 716] width 133 height 133
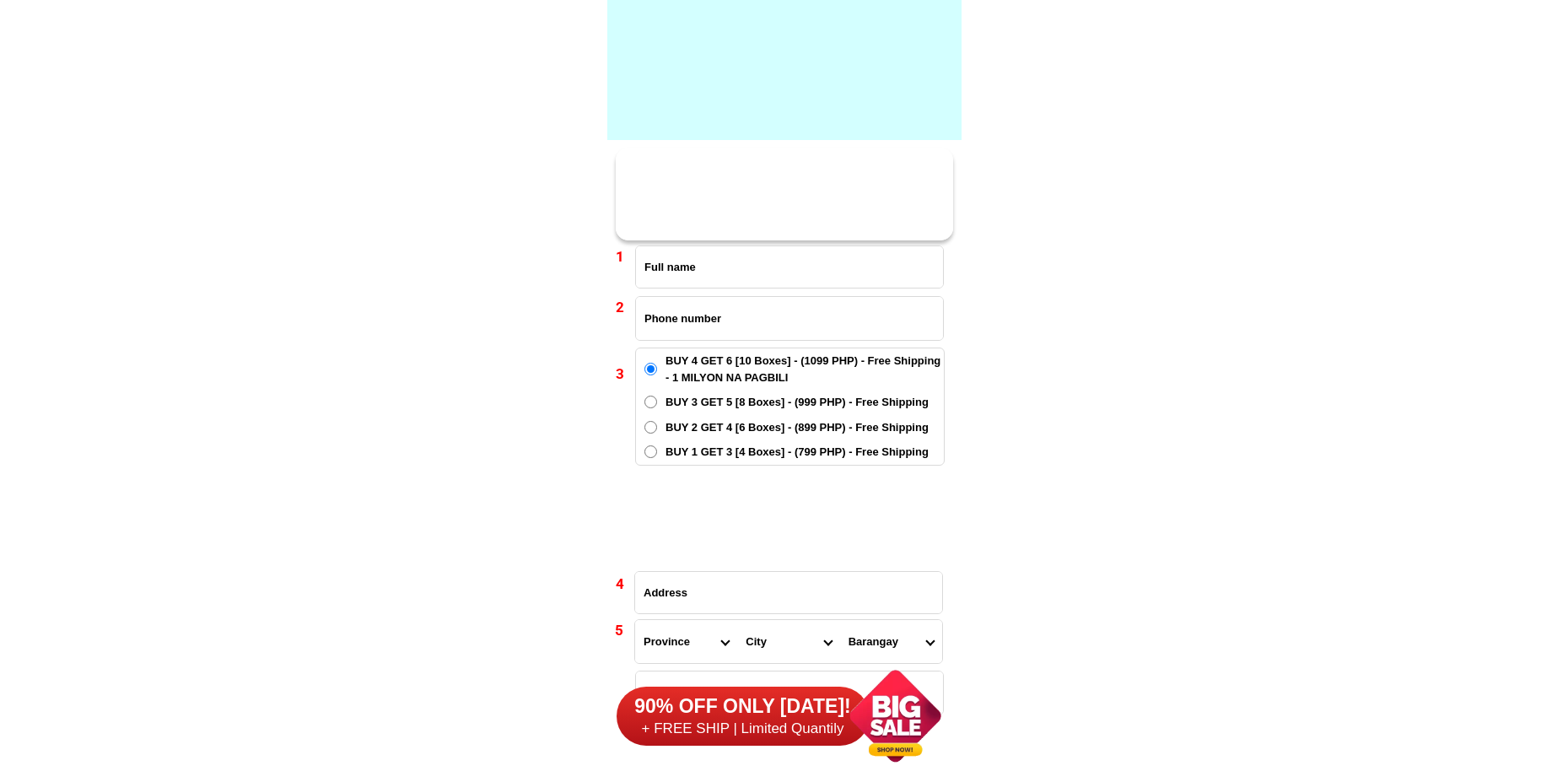
scroll to position [12413, 0]
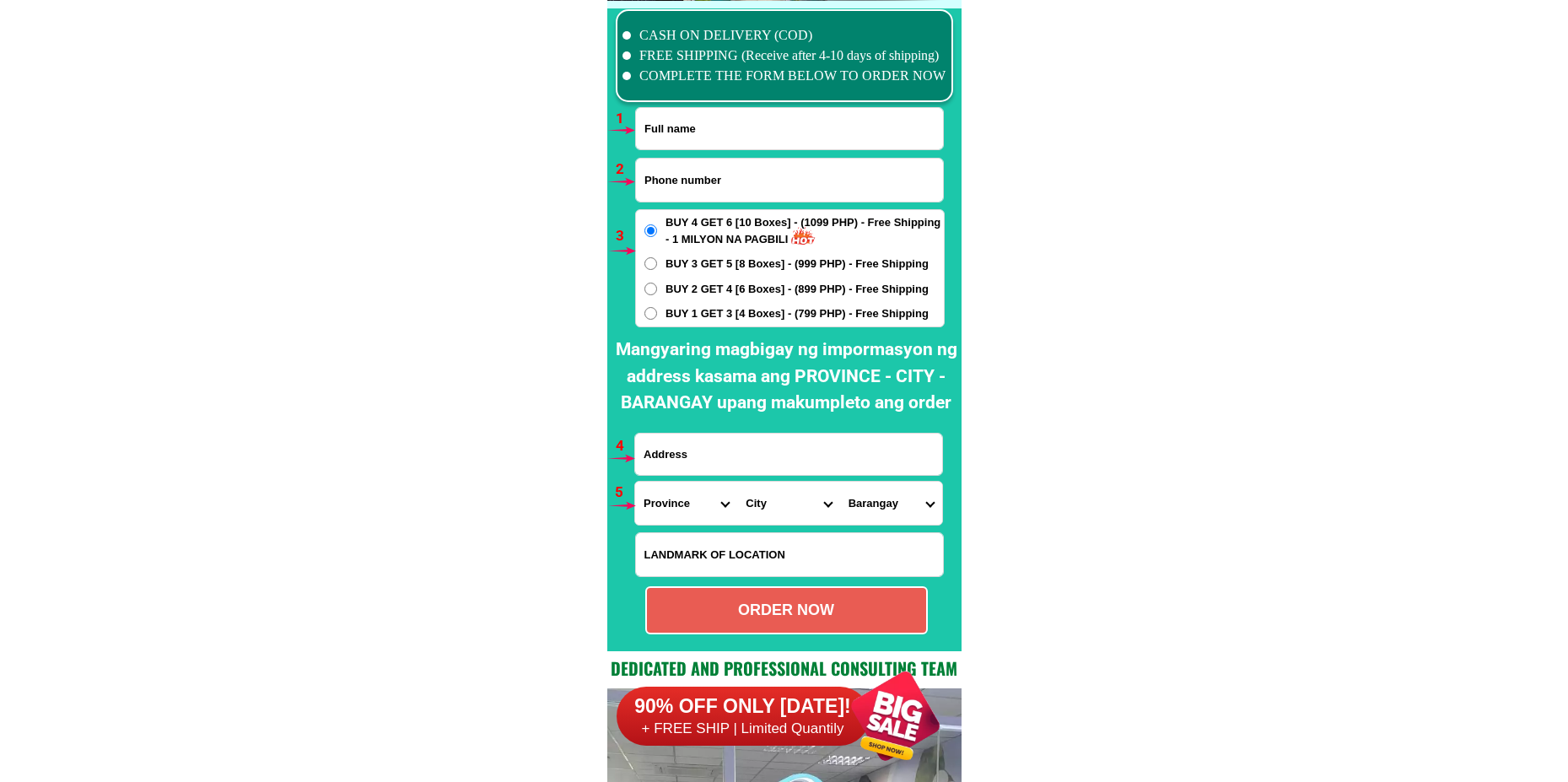
click at [729, 137] on input "Input full_name" at bounding box center [790, 128] width 307 height 41
paste input "Fatima A. Al Awad"
type input "Fatima A. Al Awad"
drag, startPoint x: 726, startPoint y: 176, endPoint x: 721, endPoint y: 201, distance: 25.5
click at [726, 176] on input "Input phone_number" at bounding box center [790, 180] width 307 height 43
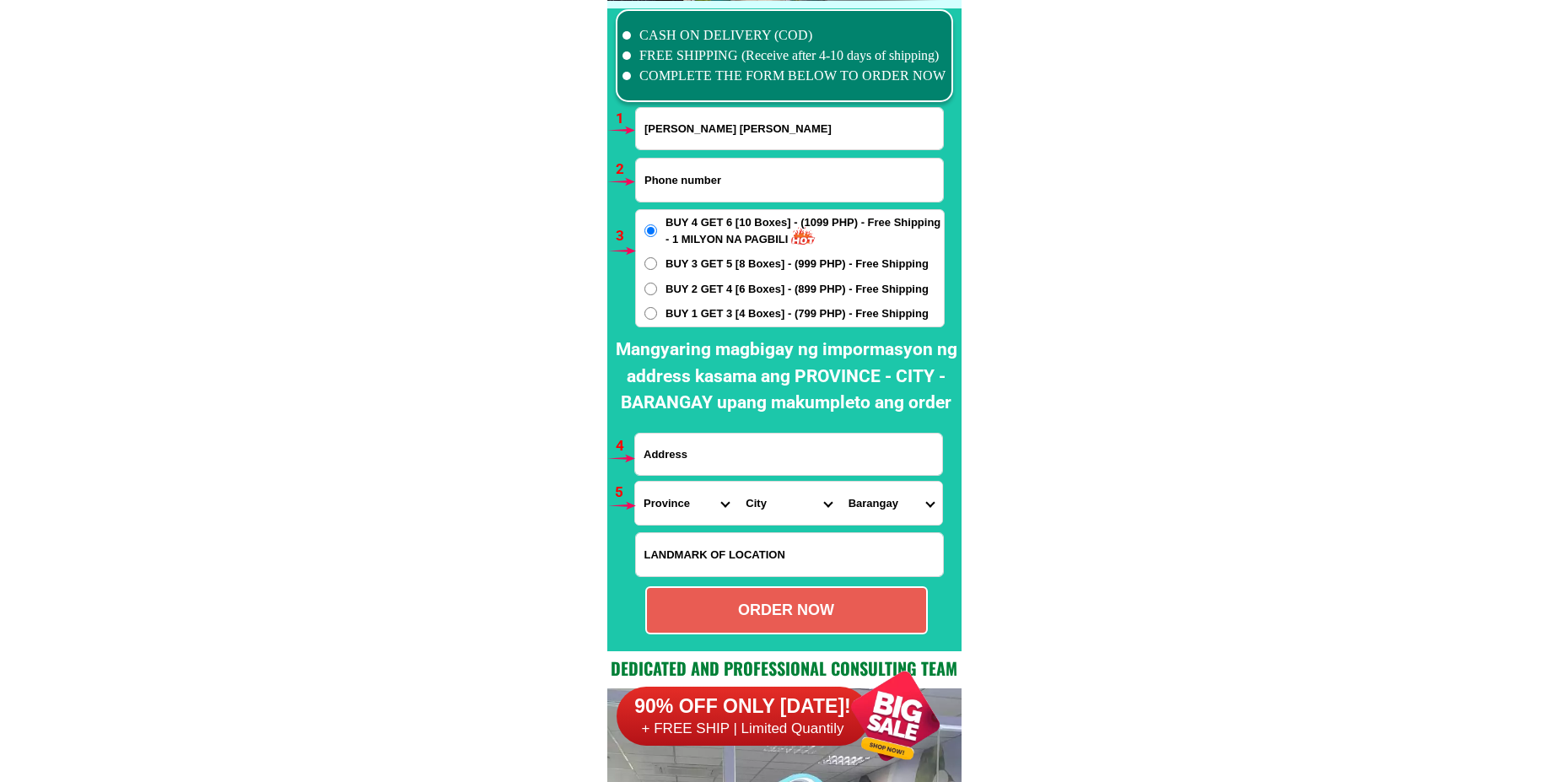
paste input "09076618446"
type input "09076618446"
click at [694, 316] on span "BUY 1 GET 3 [4 Boxes] - (799 PHP) - Free Shipping" at bounding box center [797, 314] width 263 height 17
click at [658, 316] on input "BUY 1 GET 3 [4 Boxes] - (799 PHP) - Free Shipping" at bounding box center [650, 313] width 12 height 12
radio input "true"
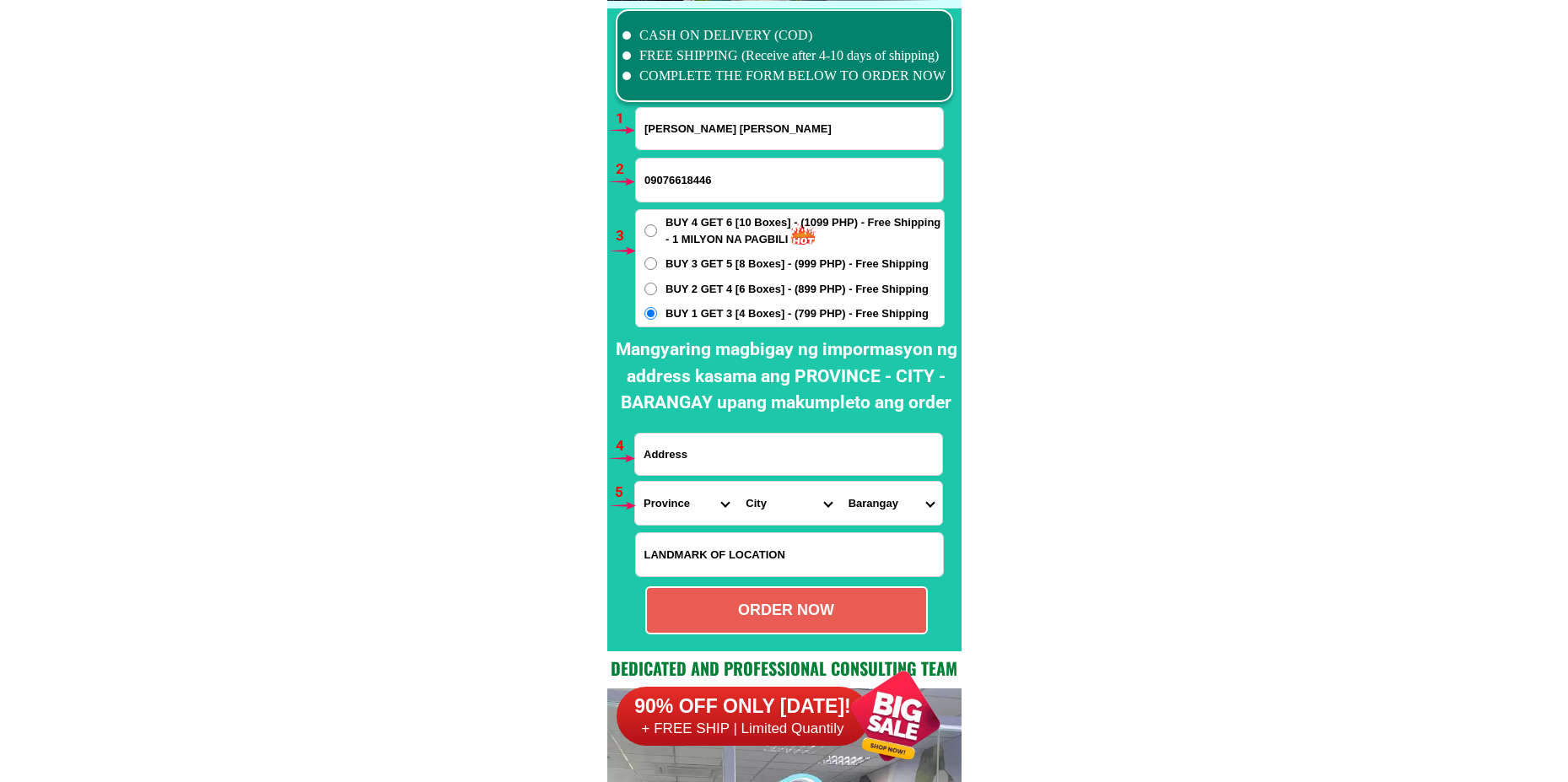
click at [700, 453] on input "Input address" at bounding box center [789, 454] width 307 height 41
paste input "purok 5A barangay Lanao kidapawan city"
type input "purok 5A barangay Lanao kidapawan city"
drag, startPoint x: 663, startPoint y: 498, endPoint x: 666, endPoint y: 482, distance: 16.3
click at [663, 498] on select "Province [GEOGRAPHIC_DATA] [GEOGRAPHIC_DATA] [GEOGRAPHIC_DATA] [GEOGRAPHIC_DATA…" at bounding box center [686, 503] width 102 height 43
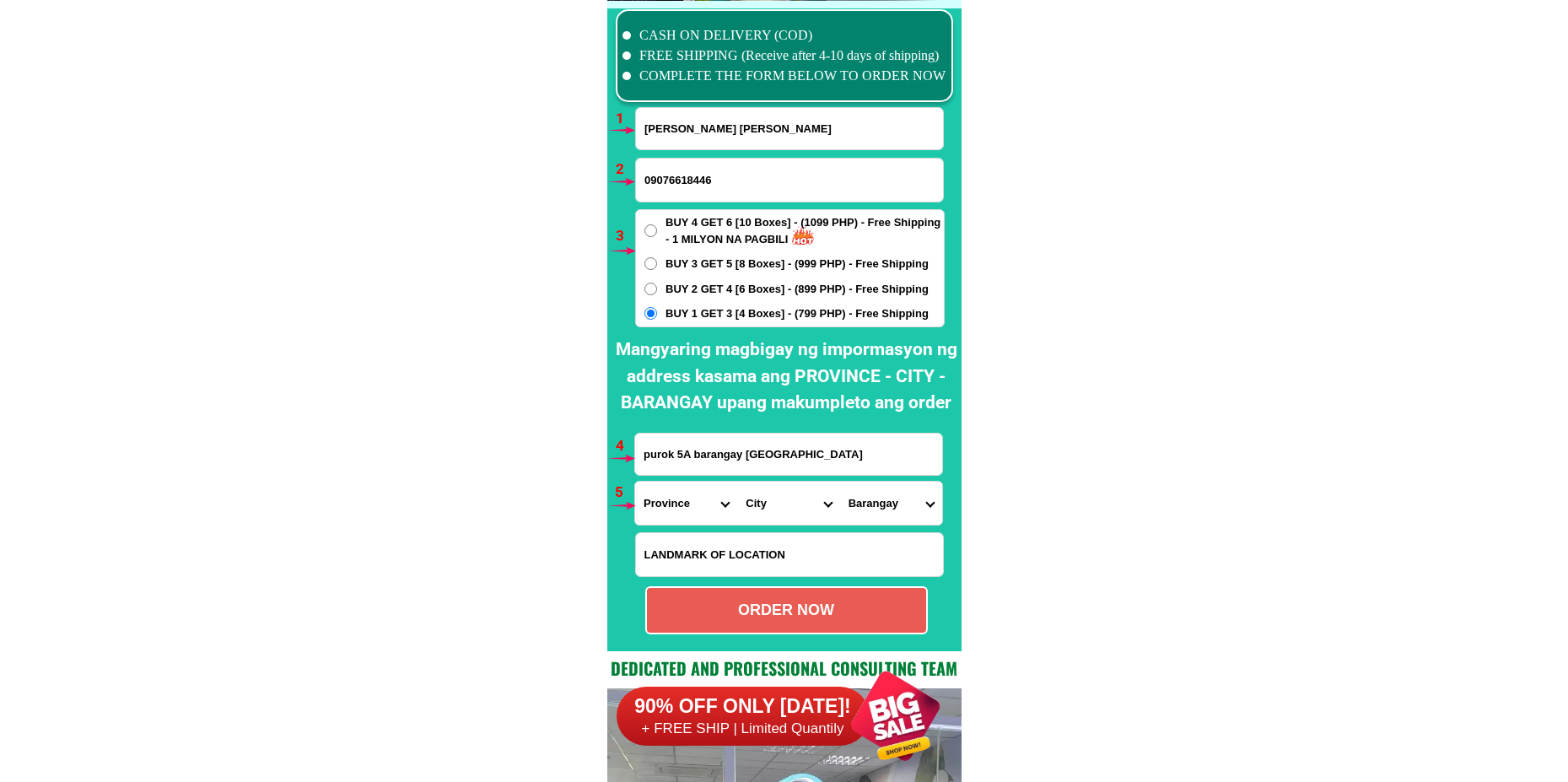
select select "63_170"
click at [636, 482] on select "Province [GEOGRAPHIC_DATA] [GEOGRAPHIC_DATA] [GEOGRAPHIC_DATA] [GEOGRAPHIC_DATA…" at bounding box center [686, 503] width 102 height 43
click at [764, 516] on select "City Alamada Aleosan Antipas Arakan Banisilan Cotabato-city Kabacan Kidapawan-c…" at bounding box center [788, 503] width 102 height 43
select select "63_1704381"
click at [738, 482] on select "City Alamada Aleosan Antipas Arakan Banisilan Cotabato-city Kabacan Kidapawan-c…" at bounding box center [788, 503] width 102 height 43
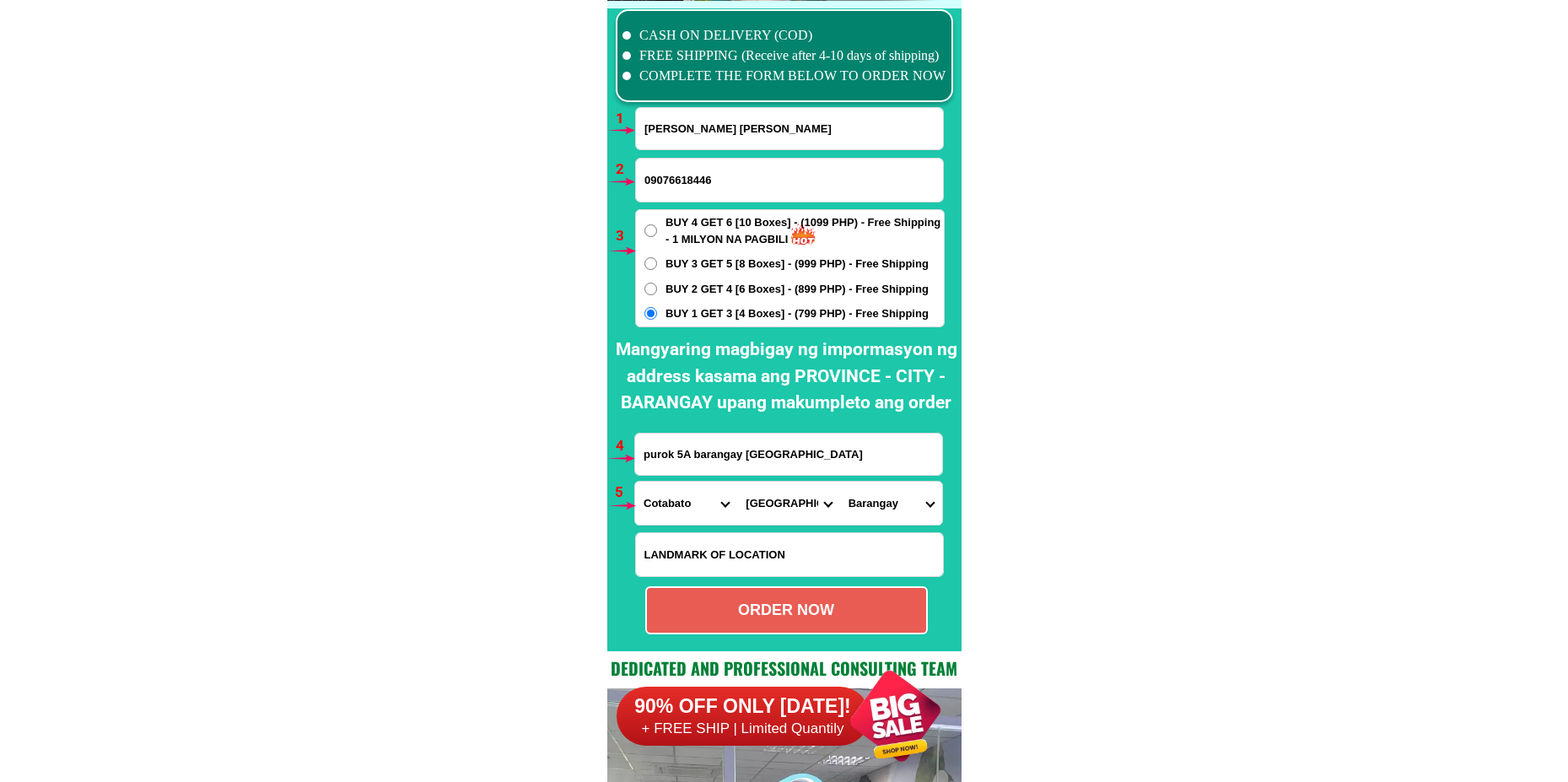
click at [868, 496] on select "Barangay Amas Amazion Balabag Balindog Benoligan Berada Gayola Ginatilan Ilomav…" at bounding box center [890, 503] width 102 height 43
select select "63_17043816788"
click at [840, 482] on select "Barangay Amas Amazion Balabag Balindog Benoligan Berada Gayola Ginatilan Ilomav…" at bounding box center [890, 503] width 102 height 43
click at [742, 616] on div "ORDER NOW" at bounding box center [786, 611] width 280 height 23
radio input "true"
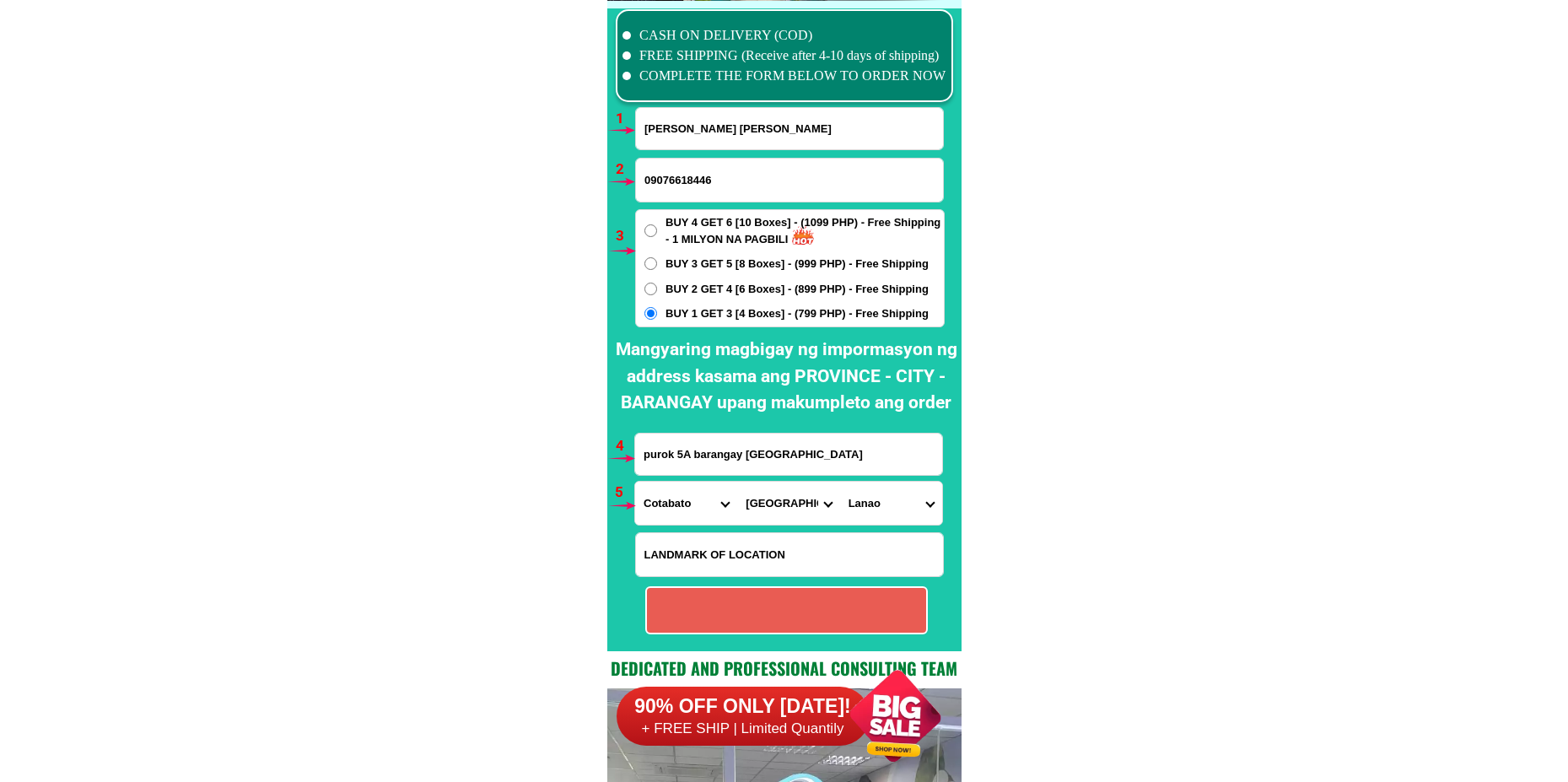
radio input "true"
click at [656, 137] on input "Fatima A. Al Awad" at bounding box center [790, 128] width 307 height 41
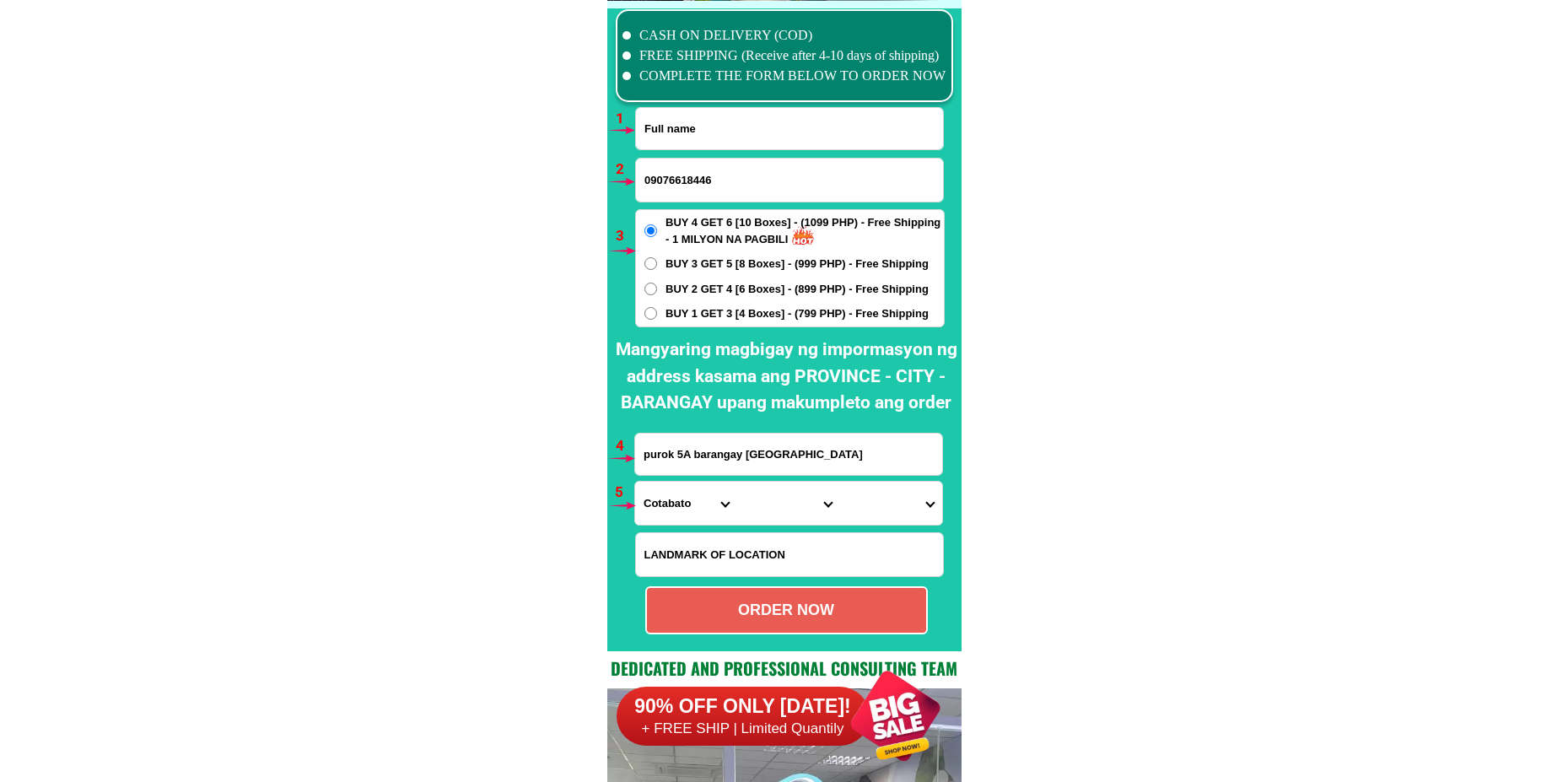
paste input "Rose Turtosa"
type input "Rose Turtosa"
drag, startPoint x: 679, startPoint y: 180, endPoint x: 697, endPoint y: 254, distance: 76.2
click at [679, 182] on input "09076618446" at bounding box center [790, 180] width 307 height 43
click at [683, 316] on span "BUY 1 GET 3 [4 Boxes] - (799 PHP) - Free Shipping" at bounding box center [797, 314] width 263 height 17
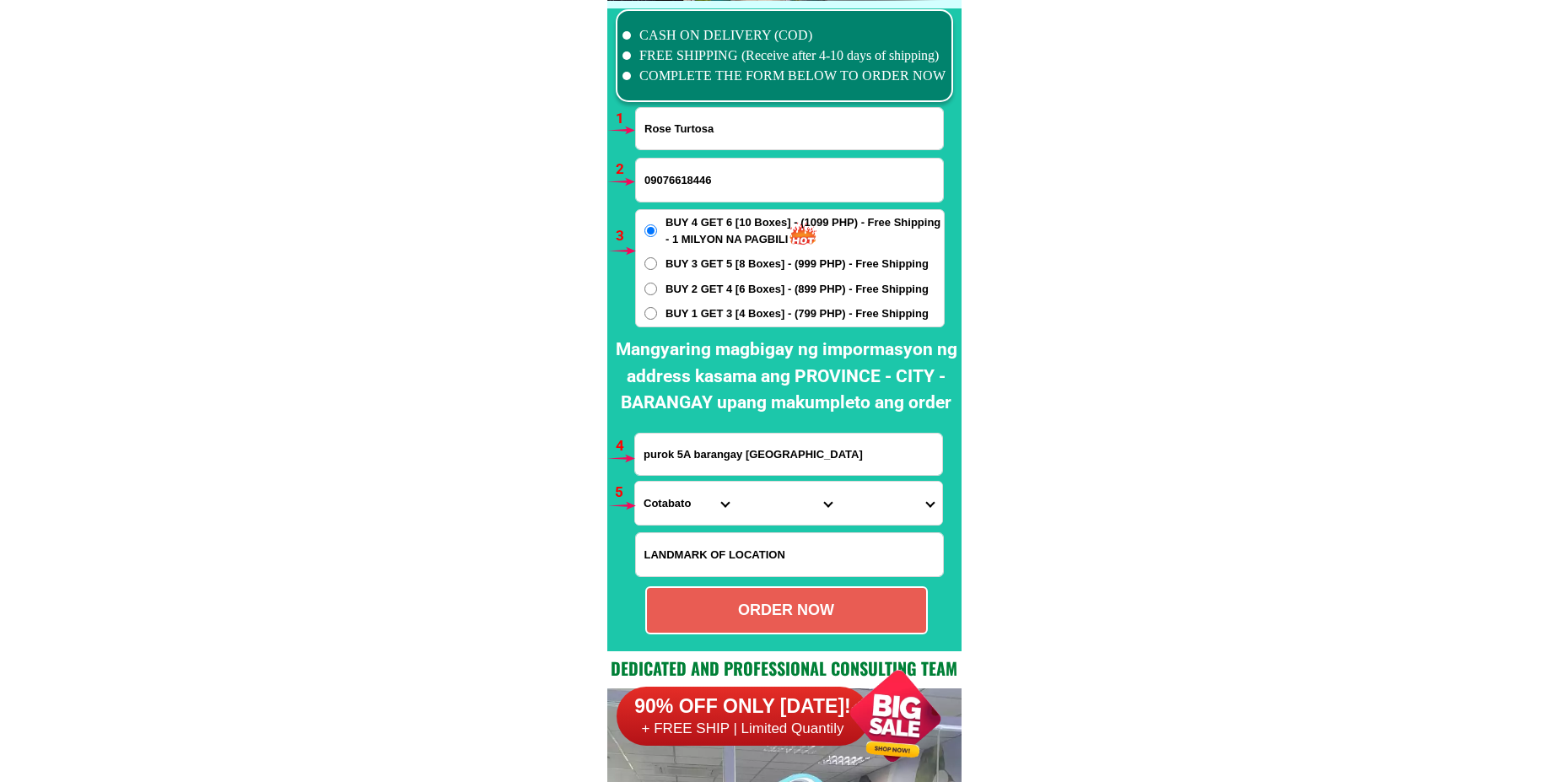
click at [658, 316] on input "BUY 1 GET 3 [4 Boxes] - (799 PHP) - Free Shipping" at bounding box center [650, 313] width 12 height 12
radio input "true"
click at [697, 172] on input "09076618446" at bounding box center [790, 180] width 307 height 43
paste input "09352209322"
type input "09352209322"
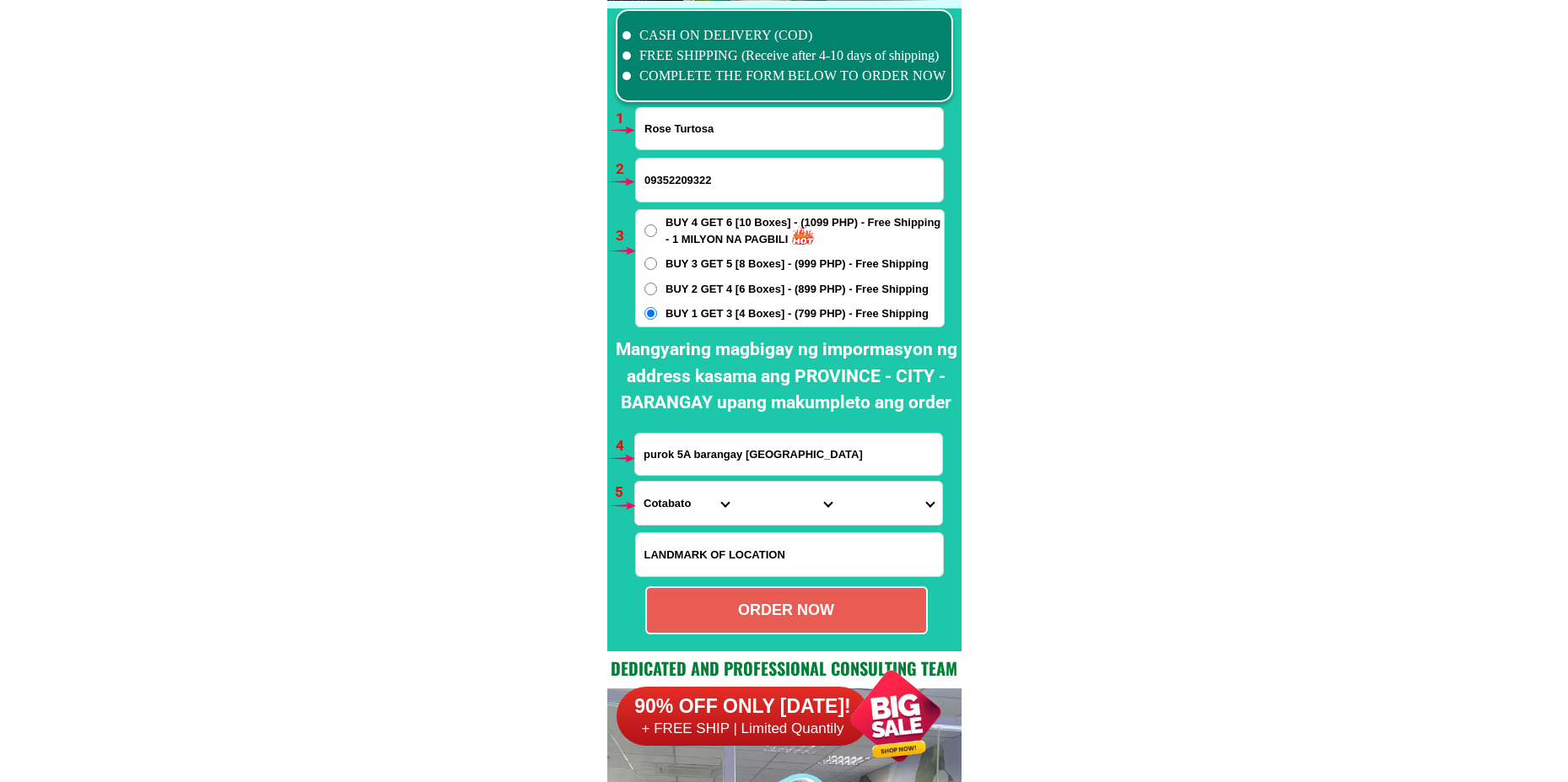
click at [705, 464] on input "Input address" at bounding box center [789, 454] width 307 height 41
paste input "188A cefels panginay guiguinto Bulacan"
type input "188A cefels panginay guiguinto Bulacan"
click at [680, 515] on select "Province [GEOGRAPHIC_DATA] [GEOGRAPHIC_DATA] [GEOGRAPHIC_DATA] [GEOGRAPHIC_DATA…" at bounding box center [686, 503] width 102 height 43
select select "63_761"
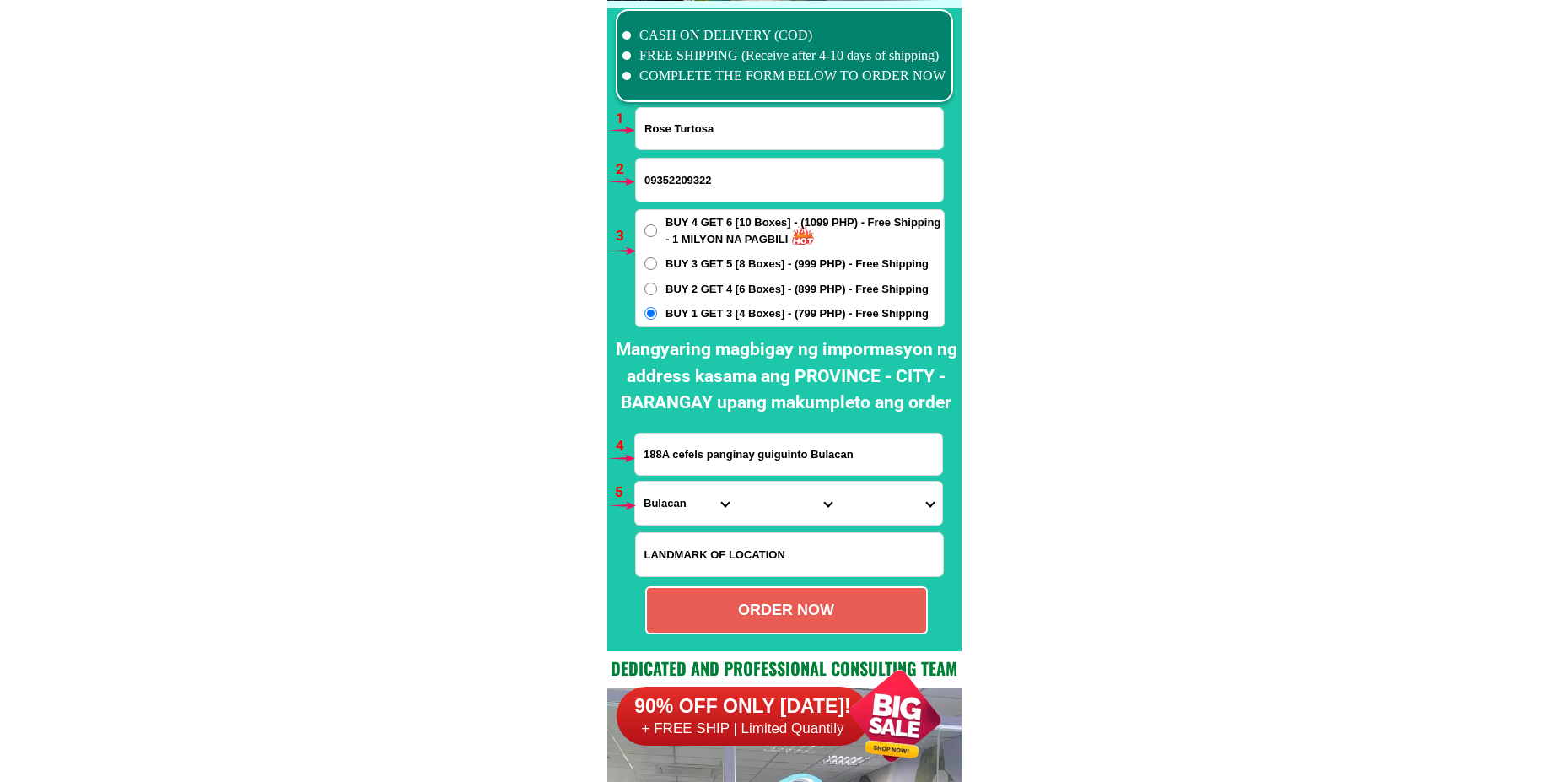
click at [636, 482] on select "Province [GEOGRAPHIC_DATA] [GEOGRAPHIC_DATA] [GEOGRAPHIC_DATA] [GEOGRAPHIC_DATA…" at bounding box center [686, 503] width 102 height 43
click at [782, 510] on select "City Angat Balagtas Baliuag Bocaue Bulacan Bulacan-hagonoy Bulacan-plaridel Bul…" at bounding box center [788, 503] width 102 height 43
select select "63_7611373"
click at [738, 482] on select "City Angat Balagtas Baliuag Bocaue Bulacan Bulacan-hagonoy Bulacan-plaridel Bul…" at bounding box center [788, 503] width 102 height 43
click at [888, 506] on select "Barangay Cutcut Daungan Ilang-ilang Malis Panginay Poblacion Pritil Pulong guba…" at bounding box center [890, 503] width 102 height 43
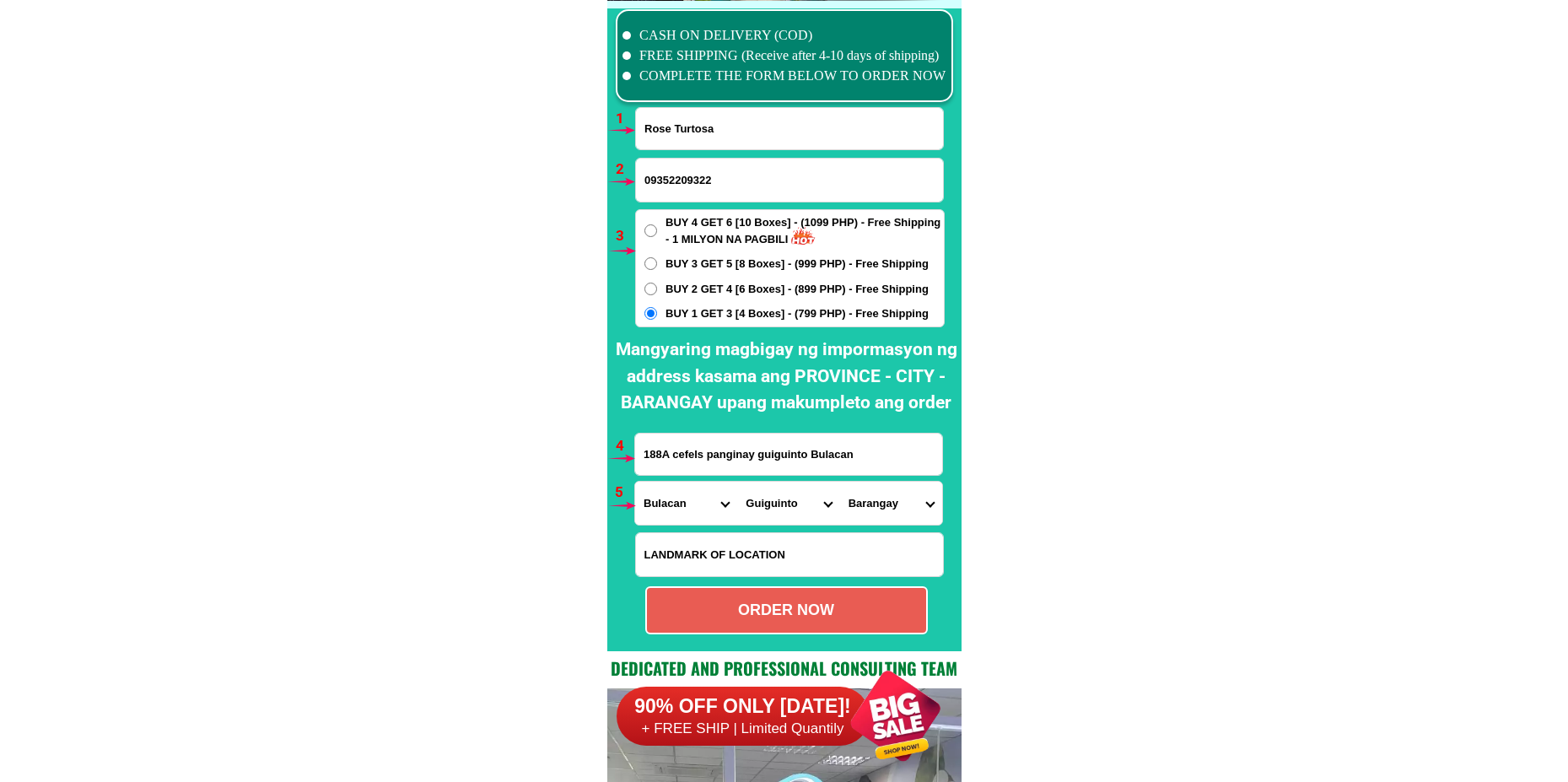
select select "63_76113733534"
click at [840, 482] on select "Barangay Cutcut Daungan Ilang-ilang Malis Panginay Poblacion Pritil Pulong guba…" at bounding box center [890, 503] width 102 height 43
click at [831, 601] on div "ORDER NOW" at bounding box center [786, 610] width 282 height 48
radio input "true"
